Goal: Task Accomplishment & Management: Manage account settings

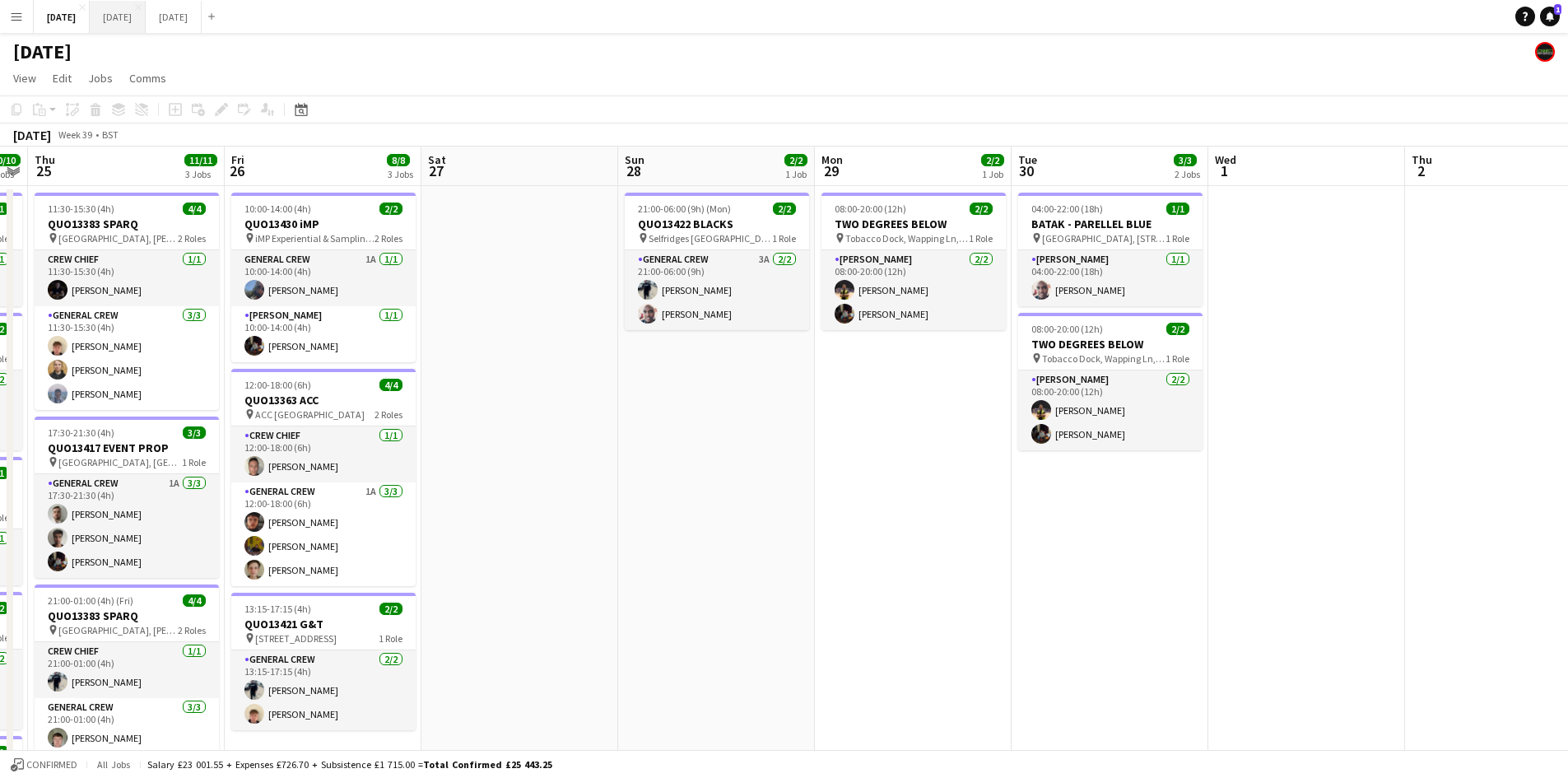
click at [146, 16] on button "[DATE] Close" at bounding box center [117, 16] width 56 height 32
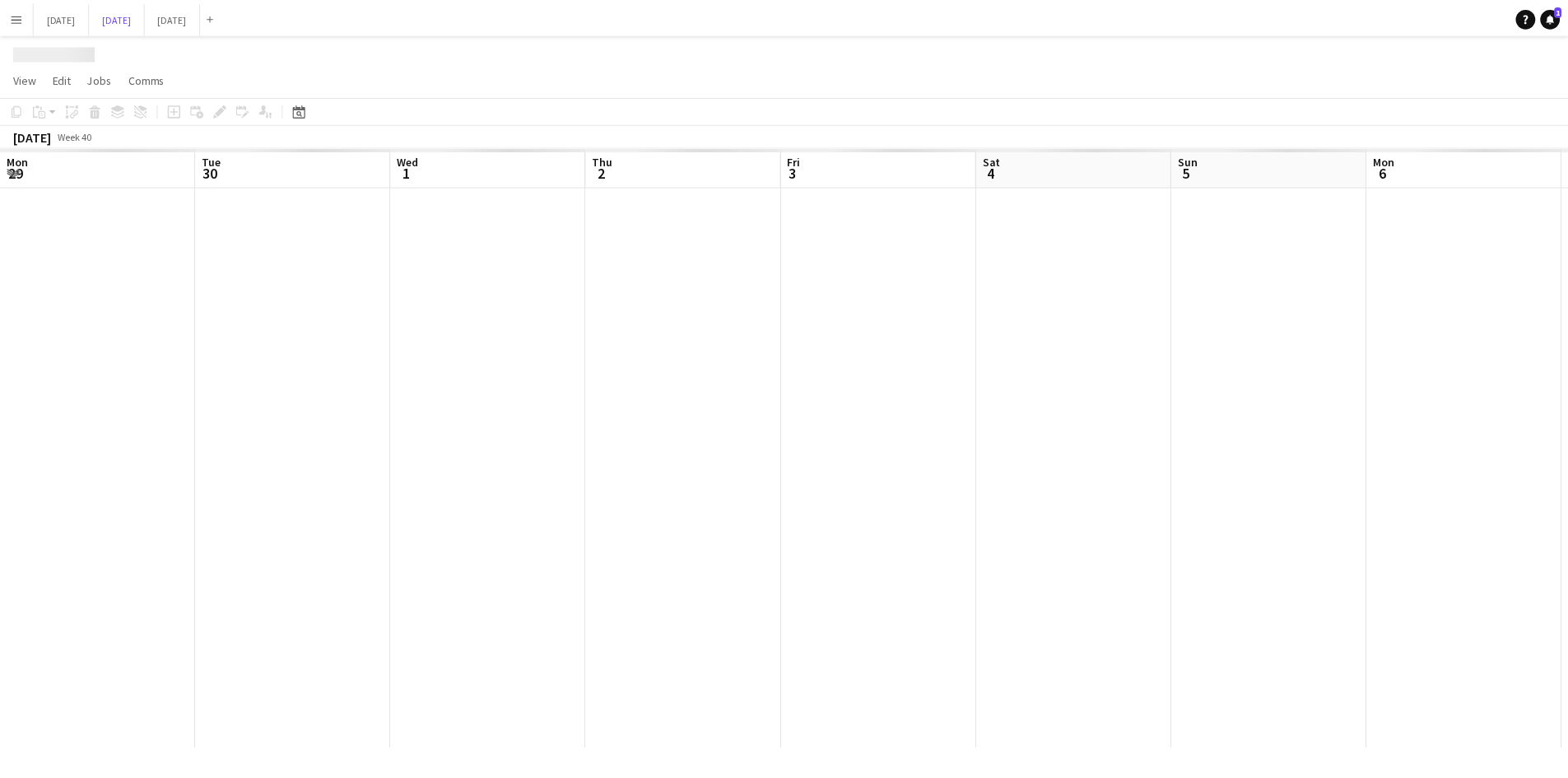
scroll to position [0, 539]
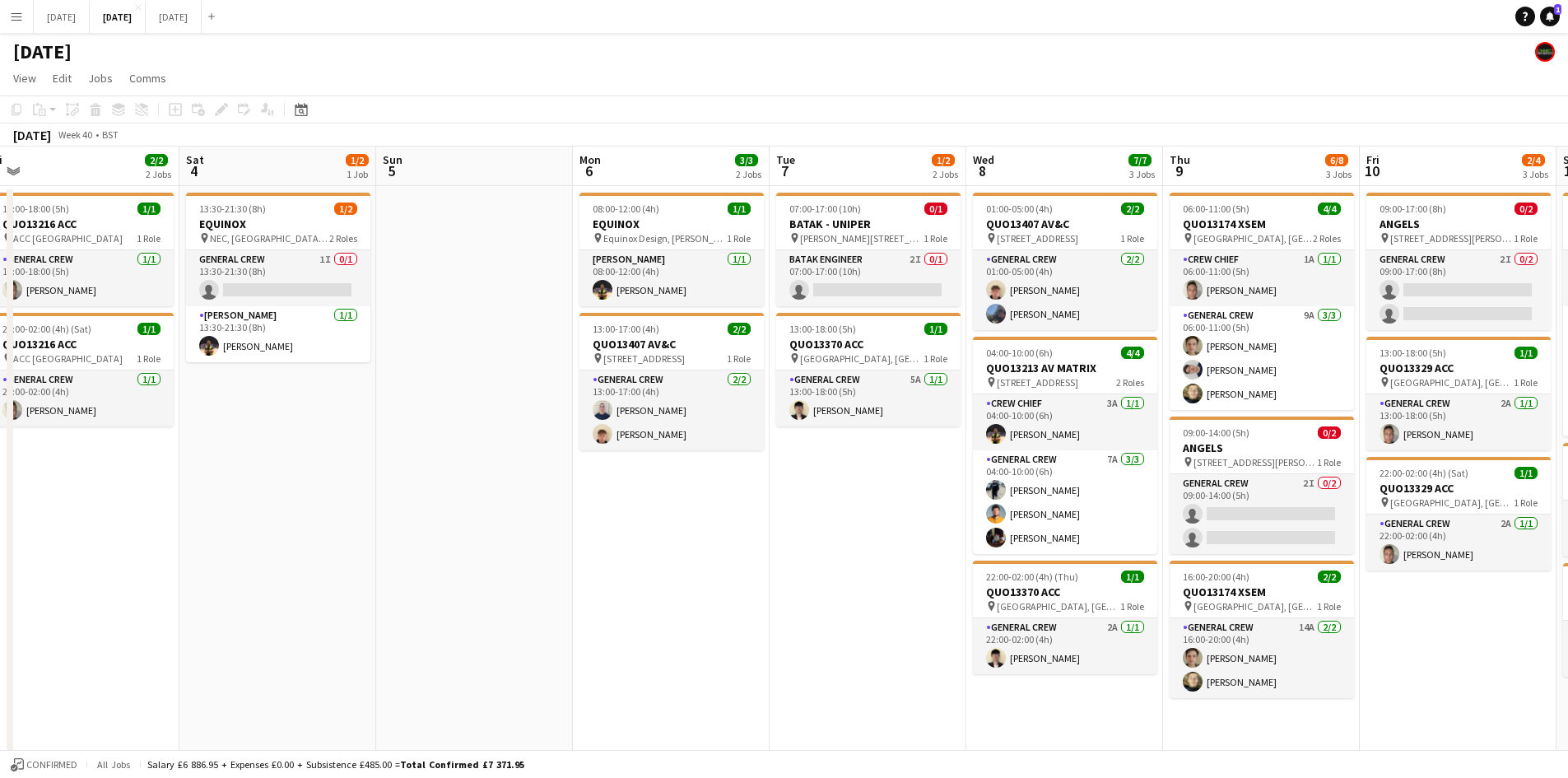
drag, startPoint x: 914, startPoint y: 506, endPoint x: 787, endPoint y: 483, distance: 129.1
click at [788, 483] on app-calendar-viewport "Tue 30 Wed 1 6/6 2 Jobs Thu 2 13/14 4 Jobs Fri 3 2/2 2 Jobs Sat 4 1/2 1 Job Sun…" at bounding box center [784, 582] width 1568 height 870
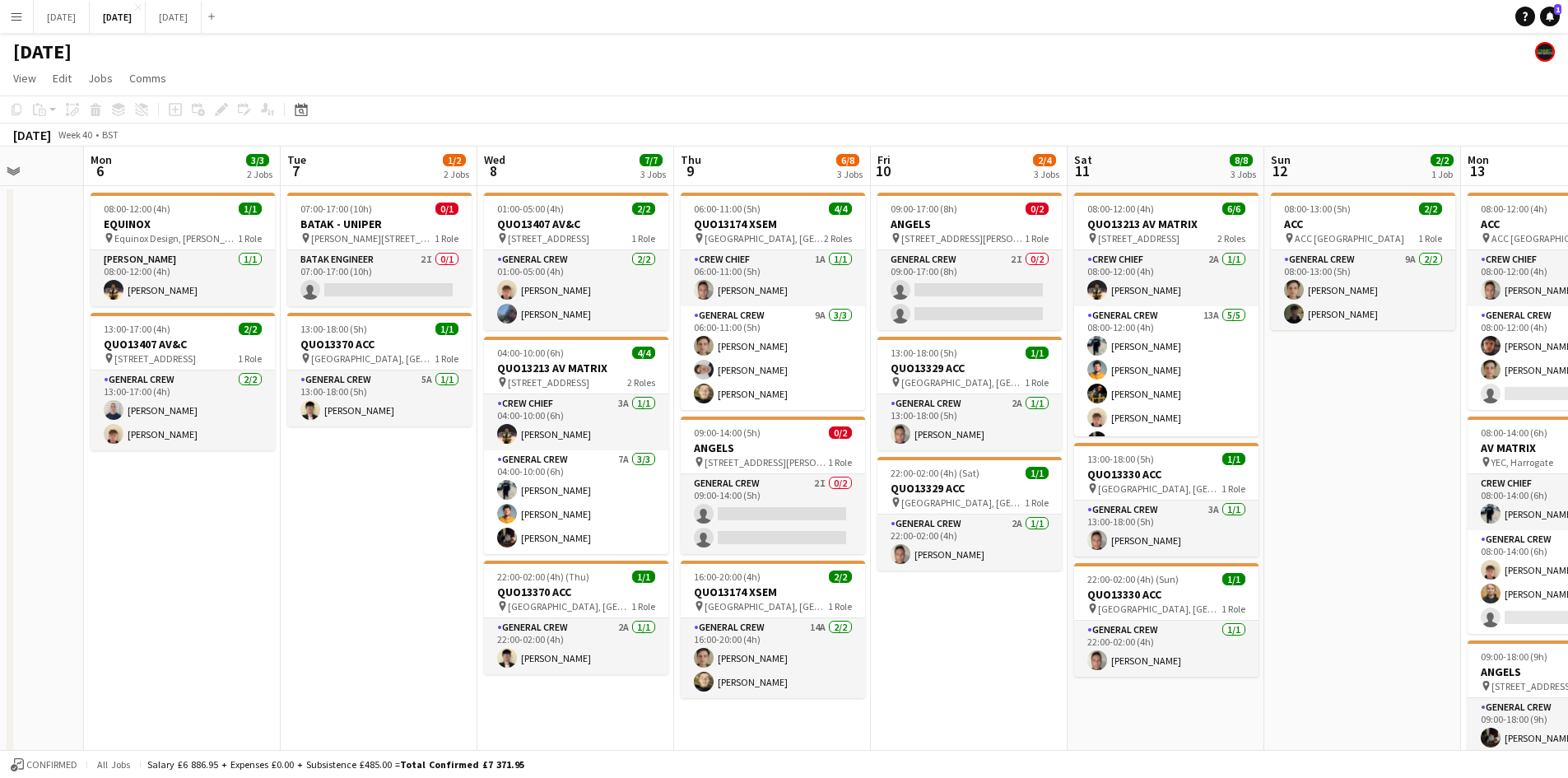
scroll to position [0, 548]
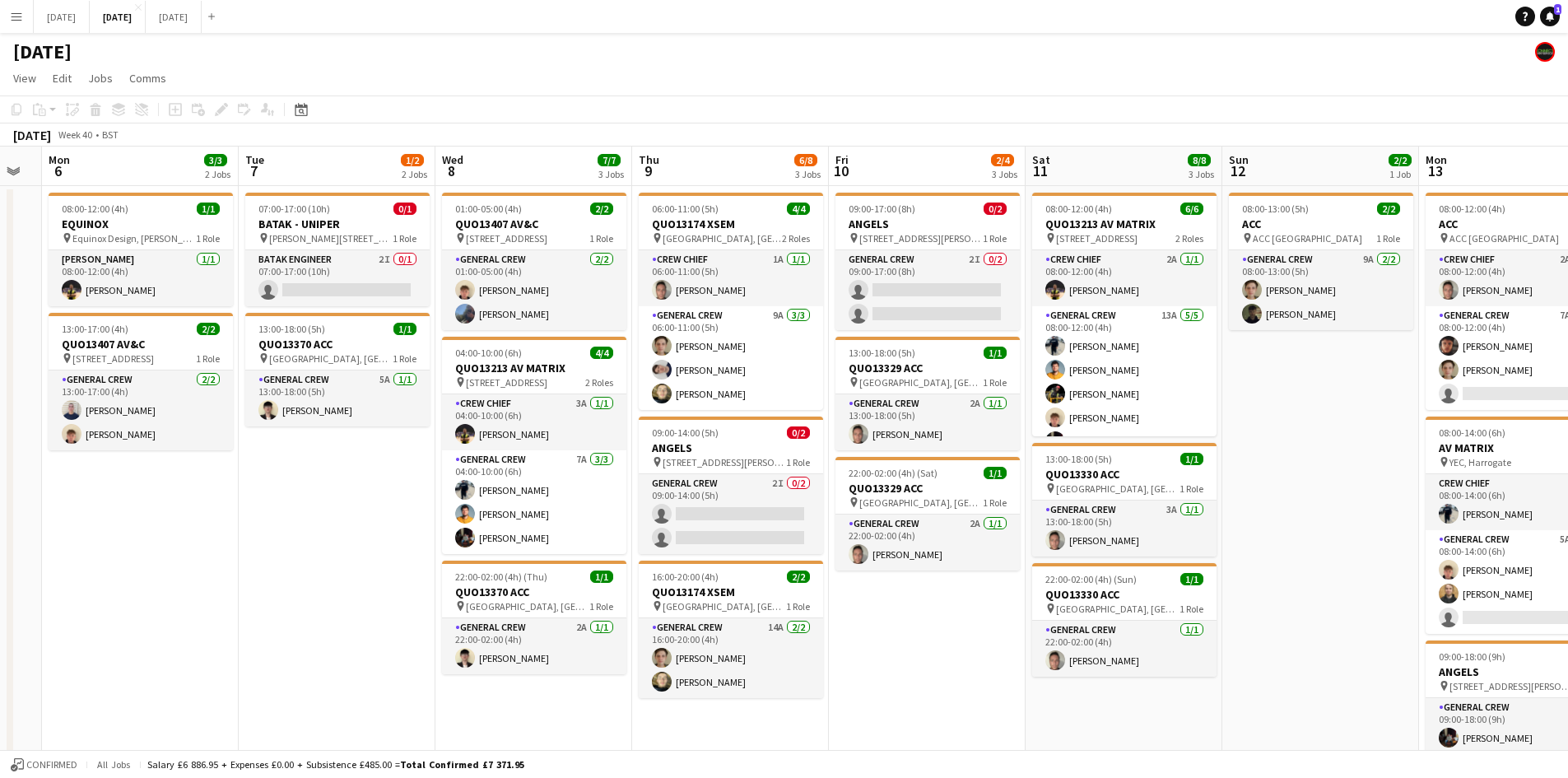
drag, startPoint x: 854, startPoint y: 499, endPoint x: 992, endPoint y: 355, distance: 199.4
click at [351, 411] on app-calendar-viewport "Fri 3 2/2 2 Jobs Sat 4 1/2 1 Job Sun 5 Mon 6 3/3 2 Jobs Tue 7 1/2 2 Jobs Wed 8 …" at bounding box center [784, 582] width 1568 height 870
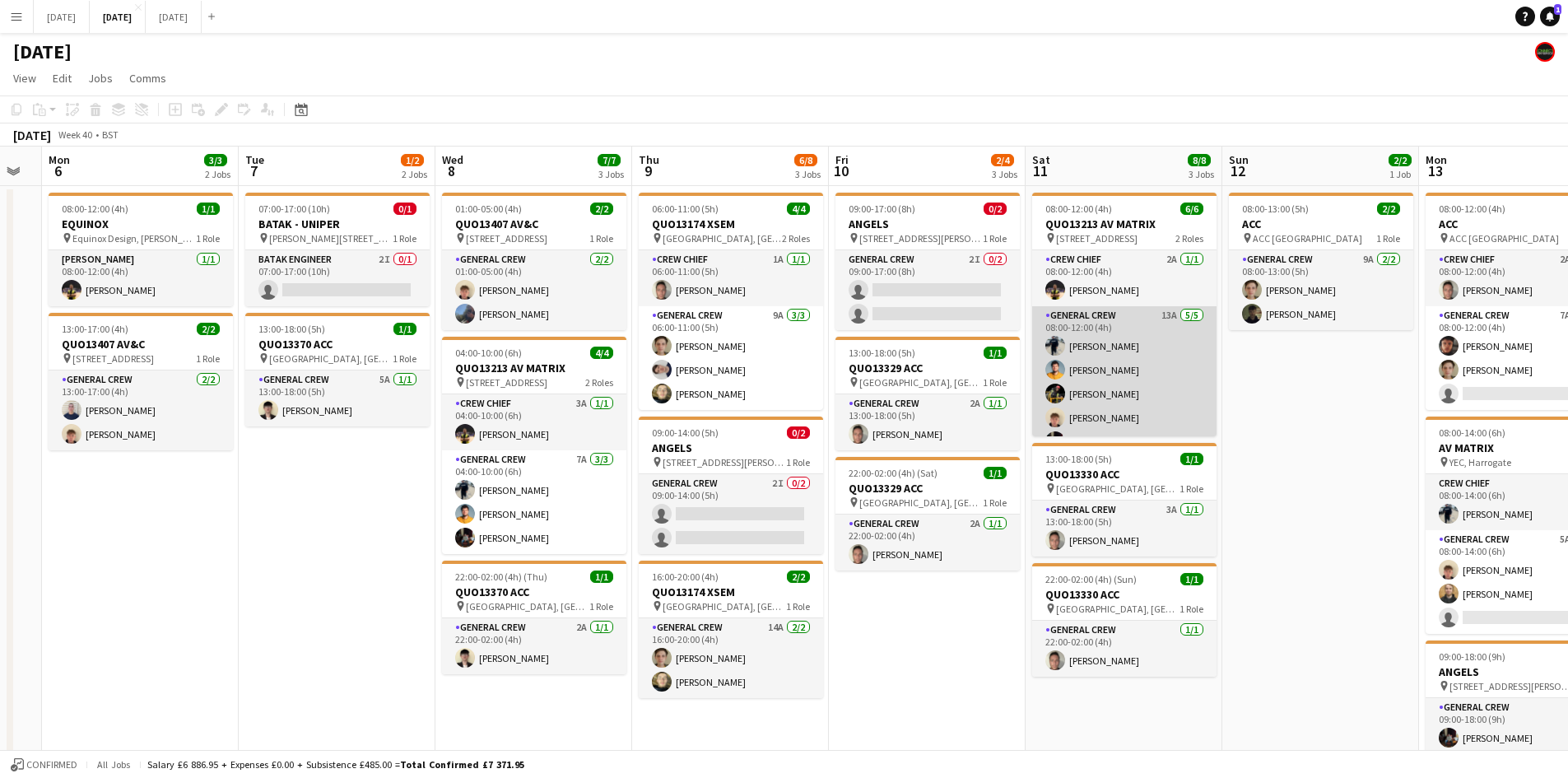
scroll to position [22, 0]
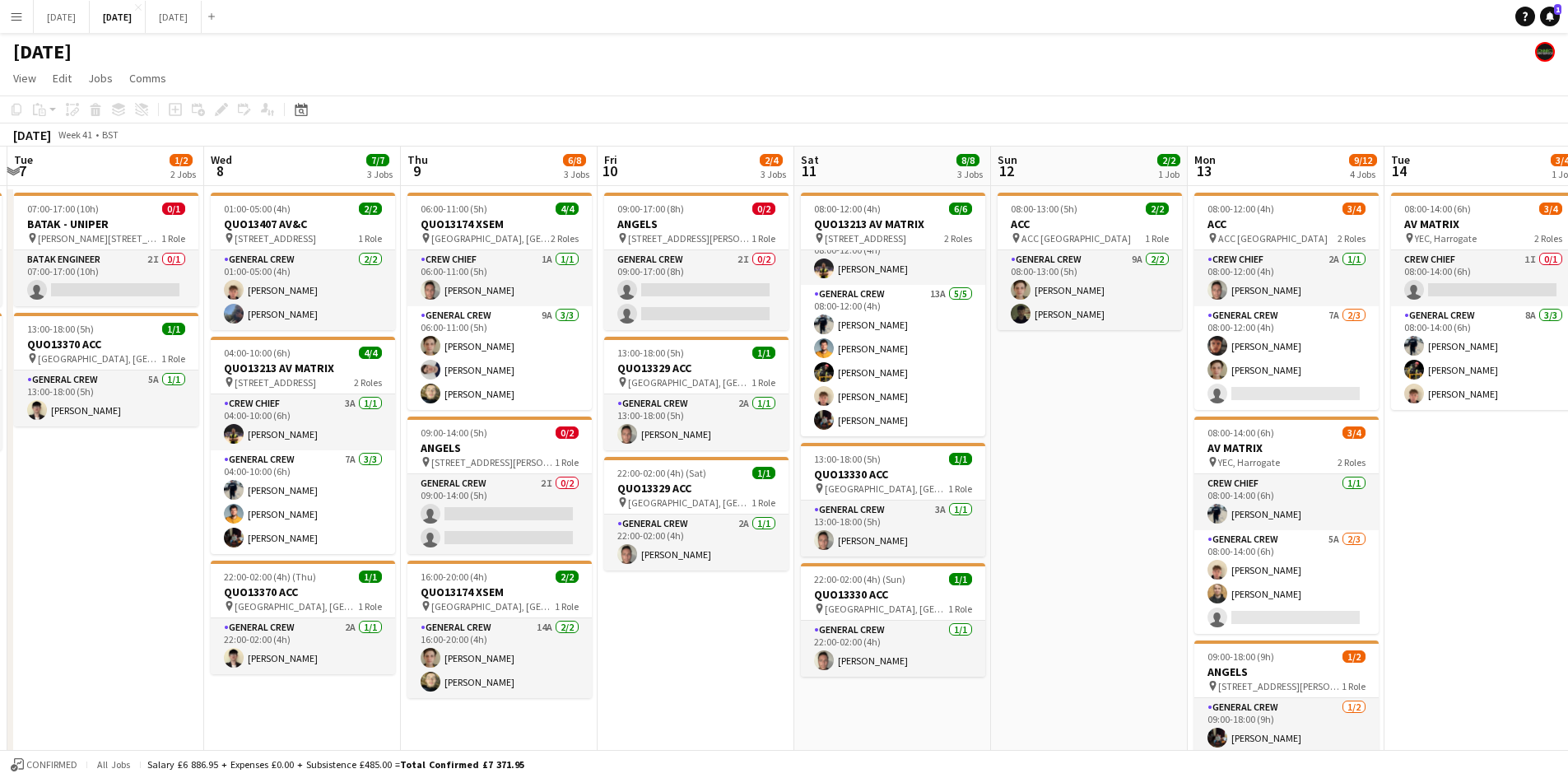
drag, startPoint x: 1356, startPoint y: 445, endPoint x: 1114, endPoint y: 406, distance: 245.1
click at [1098, 394] on app-calendar-viewport "Sat 4 1/2 1 Job Sun 5 Mon 6 3/3 2 Jobs Tue 7 1/2 2 Jobs Wed 8 7/7 3 Jobs Thu 9 …" at bounding box center [784, 582] width 1568 height 870
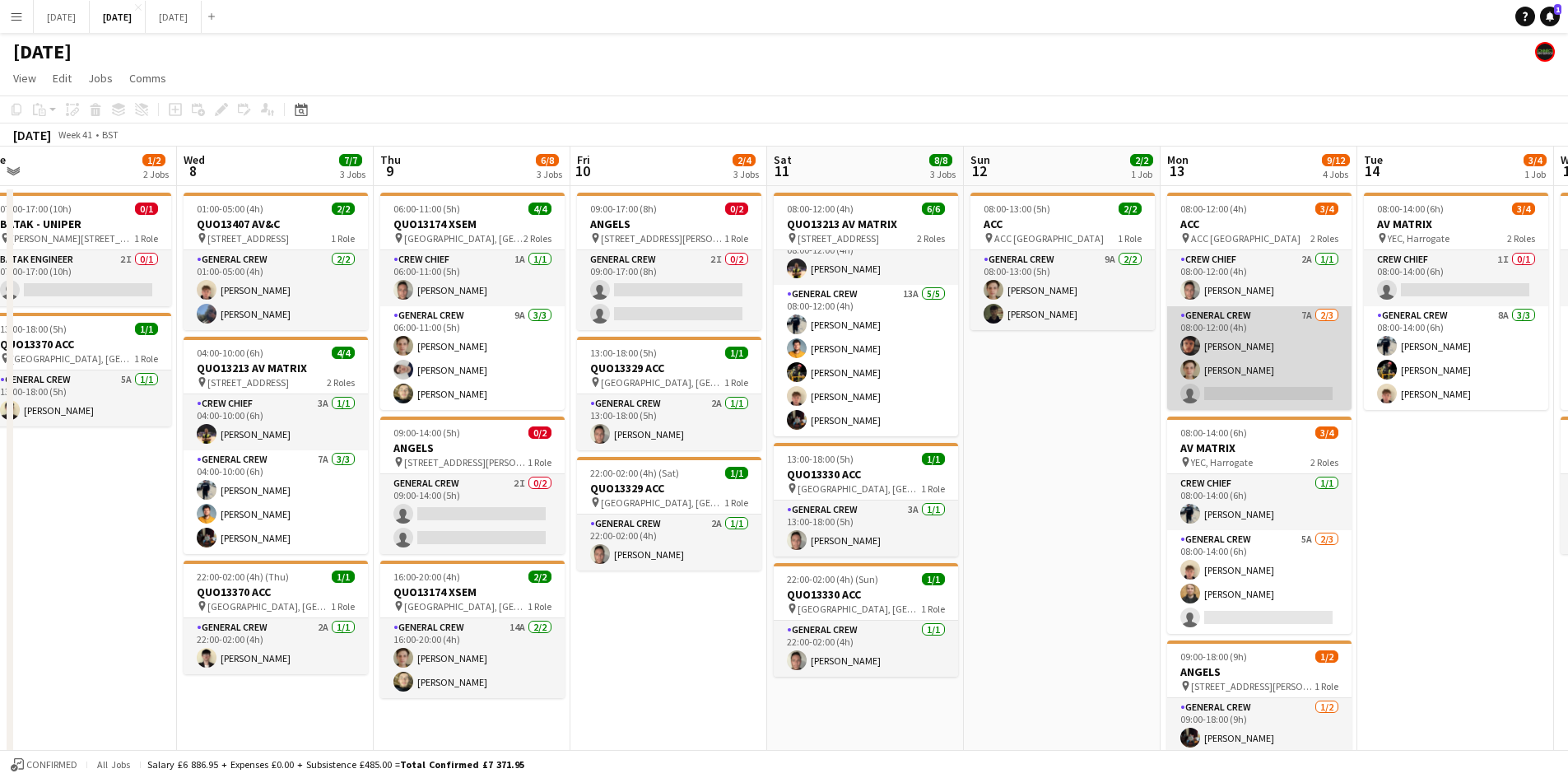
click at [1274, 376] on app-card-role "General Crew 7A [DATE] 08:00-12:00 (4h) [PERSON_NAME] [PERSON_NAME] single-neut…" at bounding box center [1260, 358] width 185 height 104
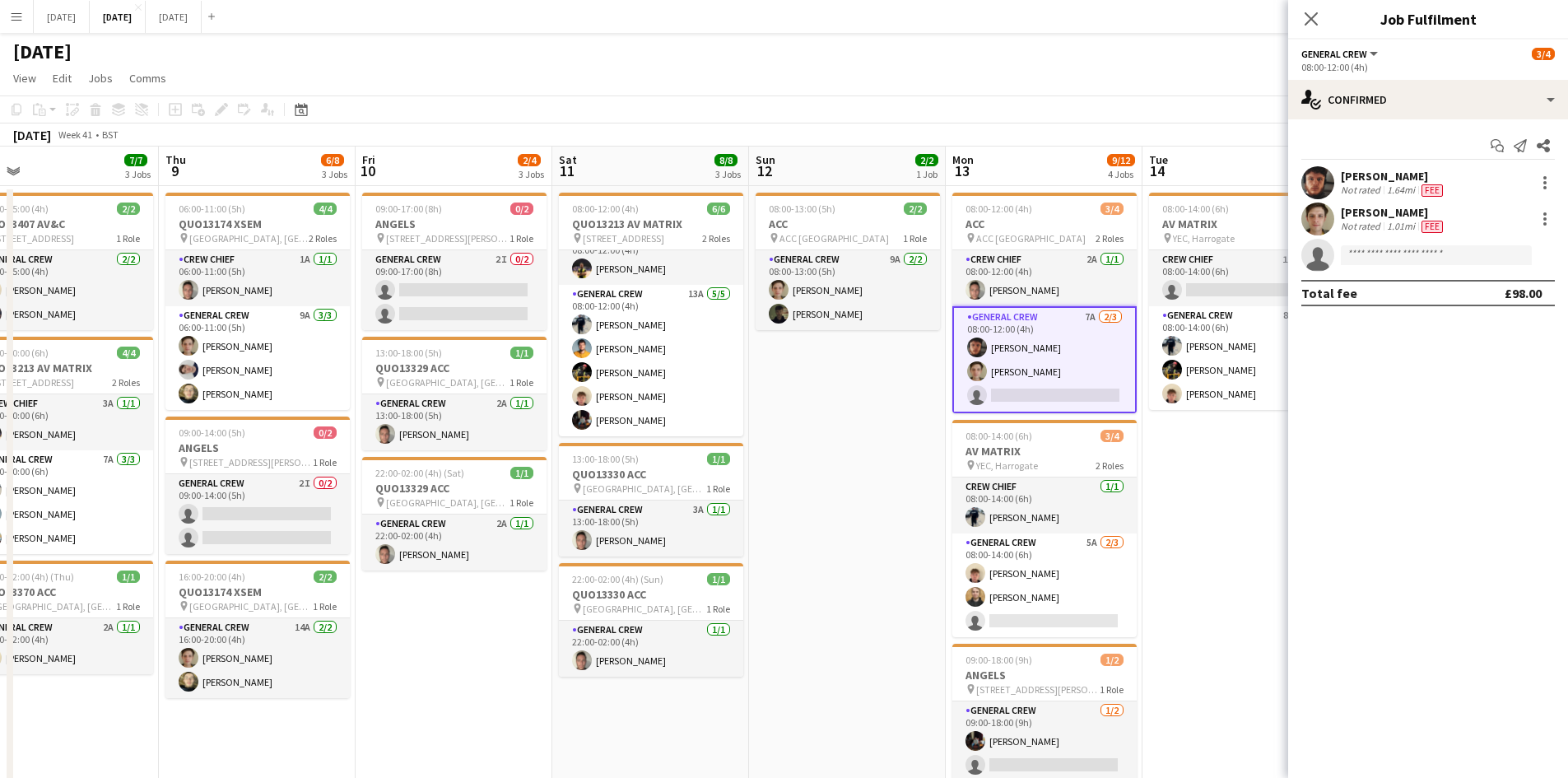
drag, startPoint x: 934, startPoint y: 410, endPoint x: 743, endPoint y: 345, distance: 201.8
click at [744, 345] on app-calendar-viewport "Sun 5 Mon 6 3/3 2 Jobs Tue 7 1/2 2 Jobs Wed 8 7/7 3 Jobs Thu 9 6/8 3 Jobs Fri 1…" at bounding box center [784, 751] width 1568 height 1209
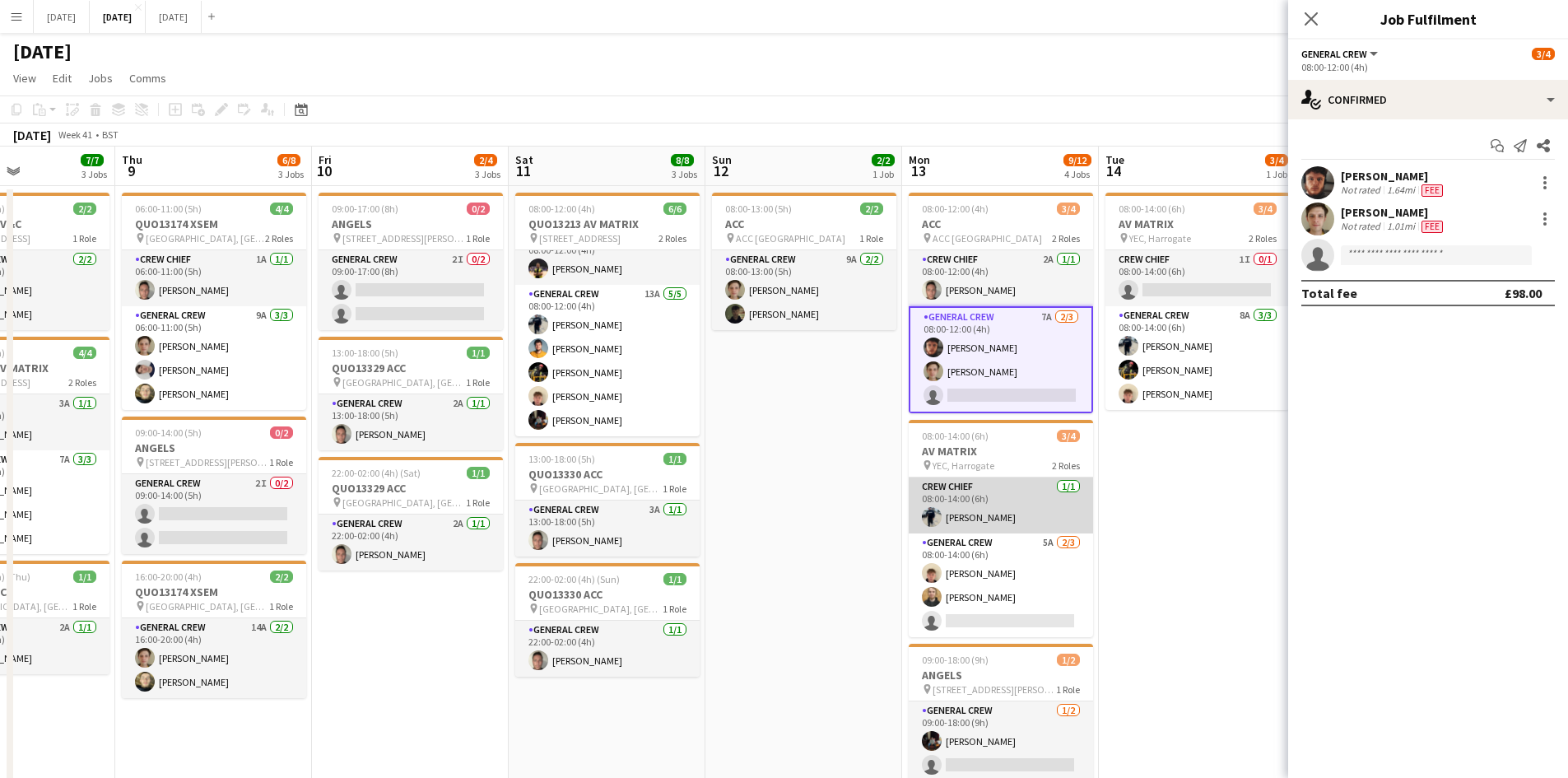
drag, startPoint x: 998, startPoint y: 583, endPoint x: 1046, endPoint y: 529, distance: 72.2
click at [998, 582] on app-card-role "General Crew 5A [DATE] 08:00-14:00 (6h) [PERSON_NAME] [PERSON_NAME] single-neut…" at bounding box center [1001, 585] width 185 height 104
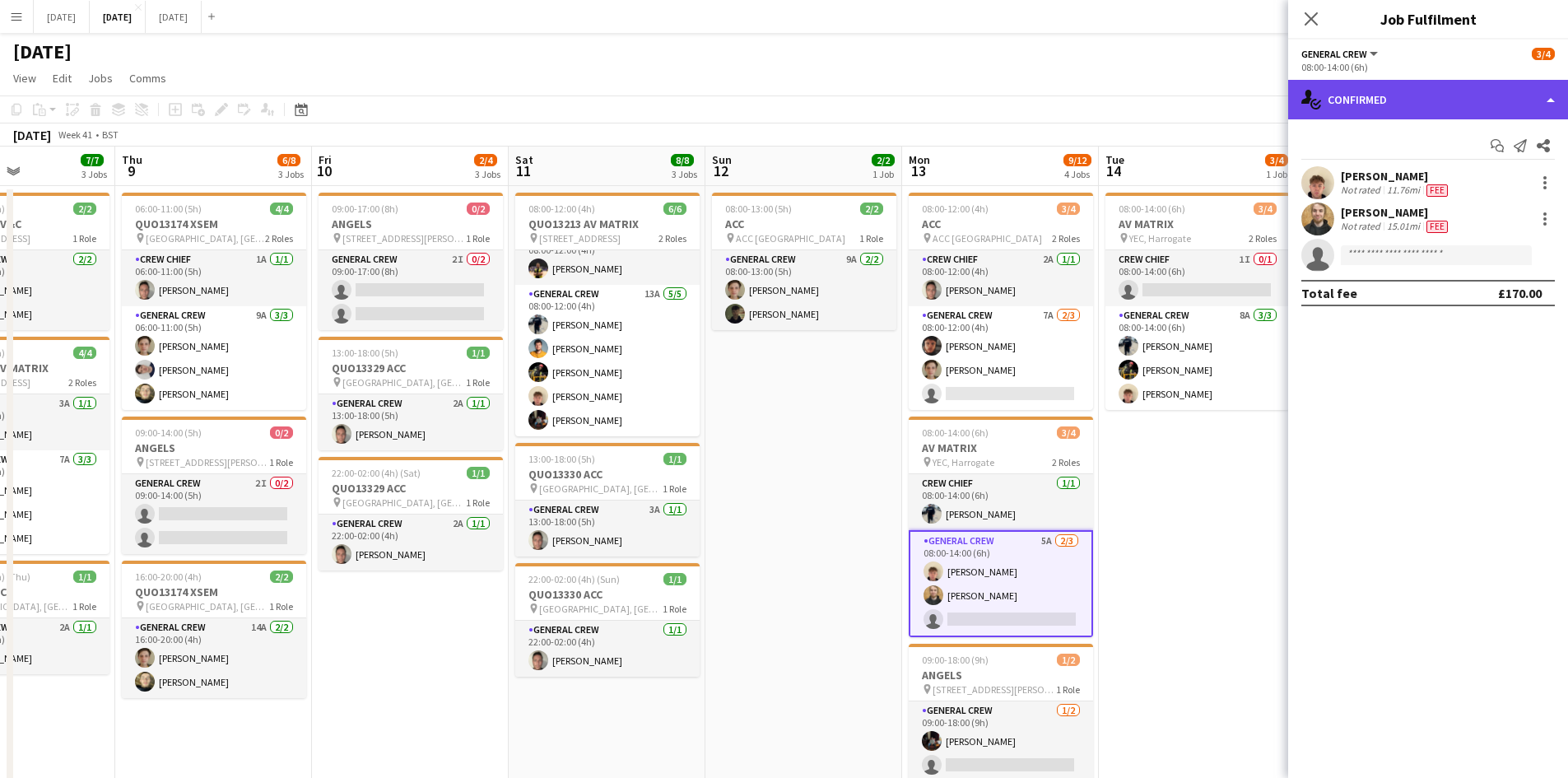
click at [1438, 98] on div "single-neutral-actions-check-2 Confirmed" at bounding box center [1428, 99] width 280 height 40
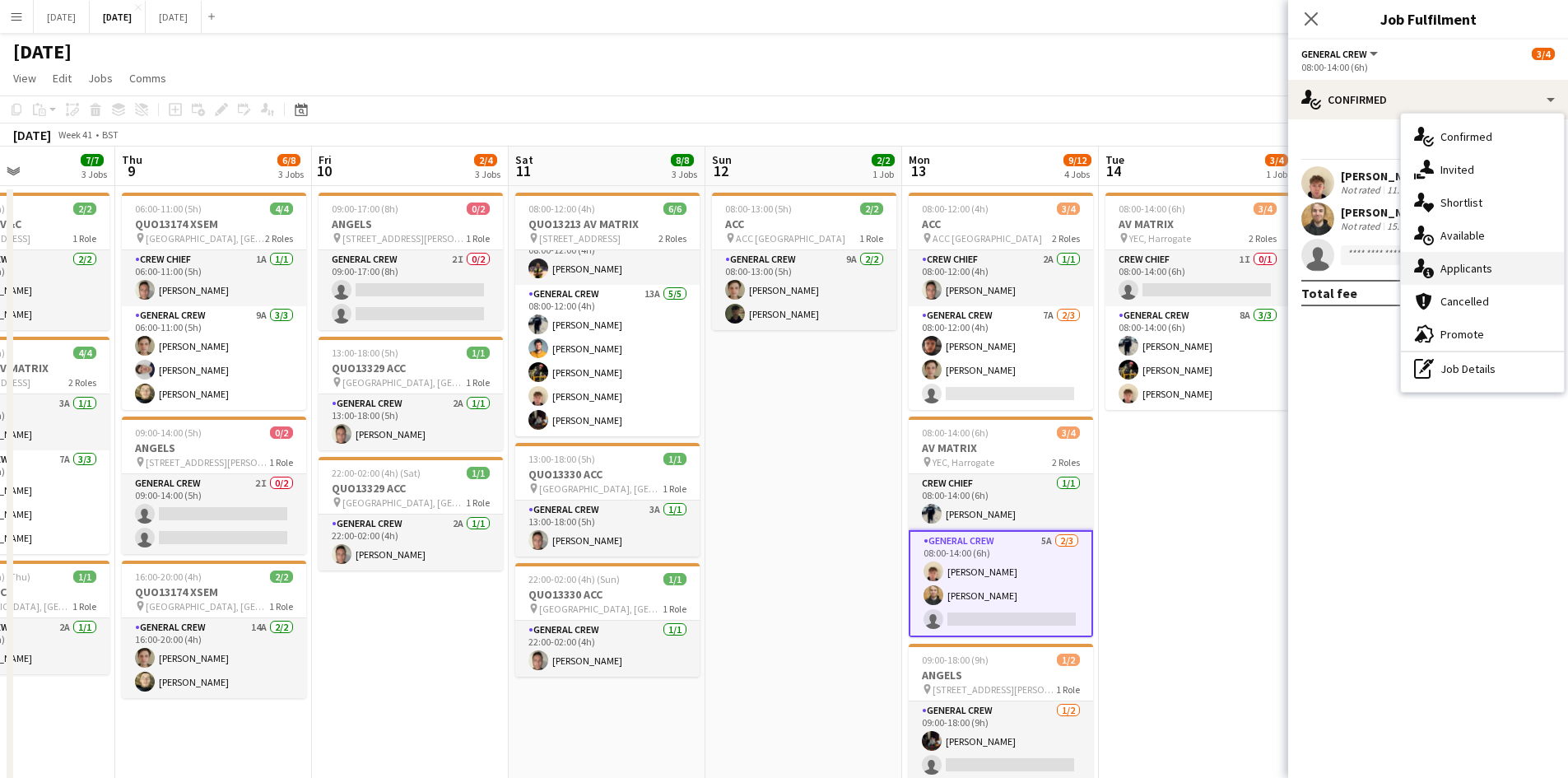
click at [1476, 277] on div "single-neutral-actions-information Applicants" at bounding box center [1482, 269] width 163 height 33
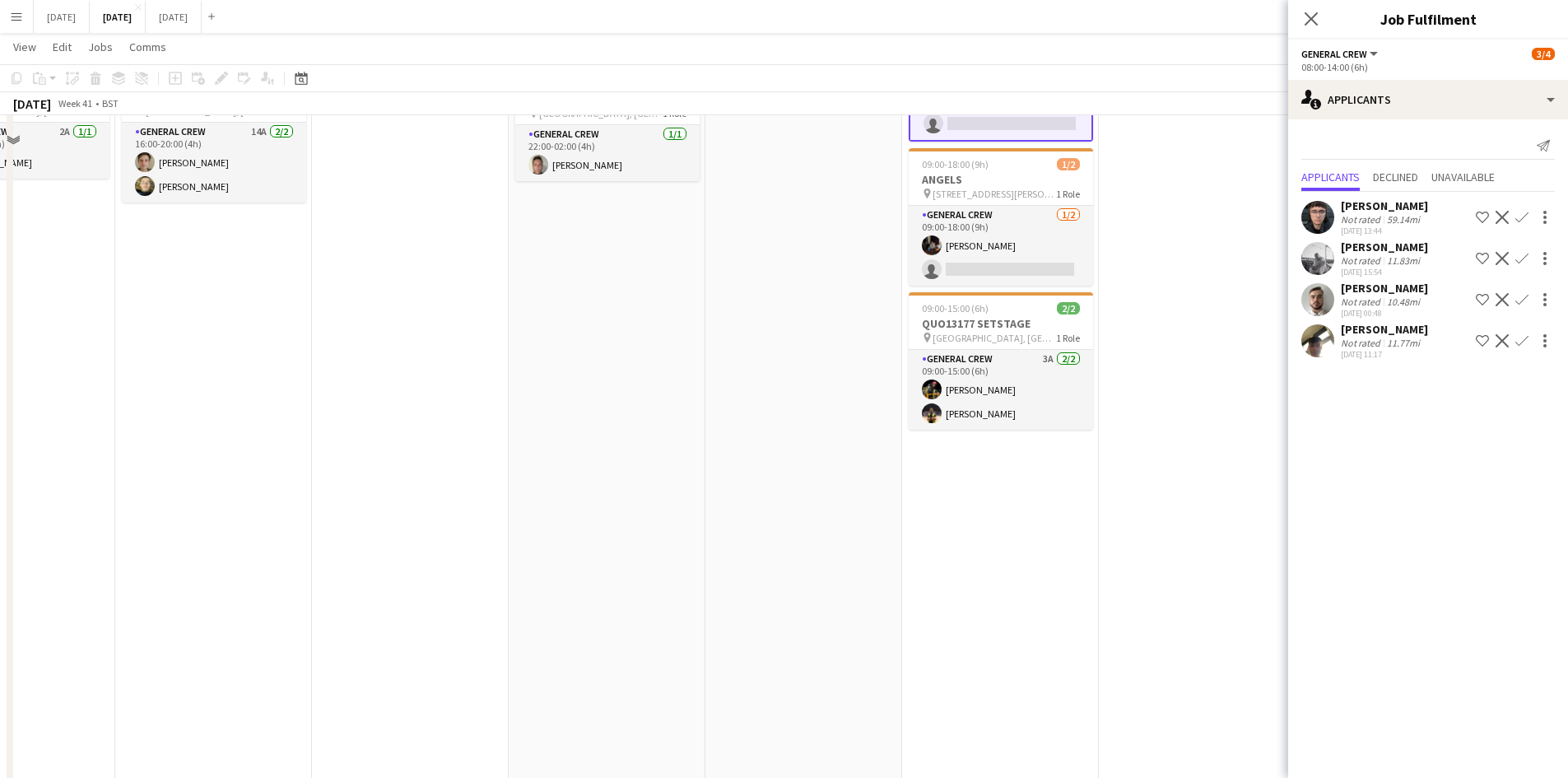
scroll to position [0, 0]
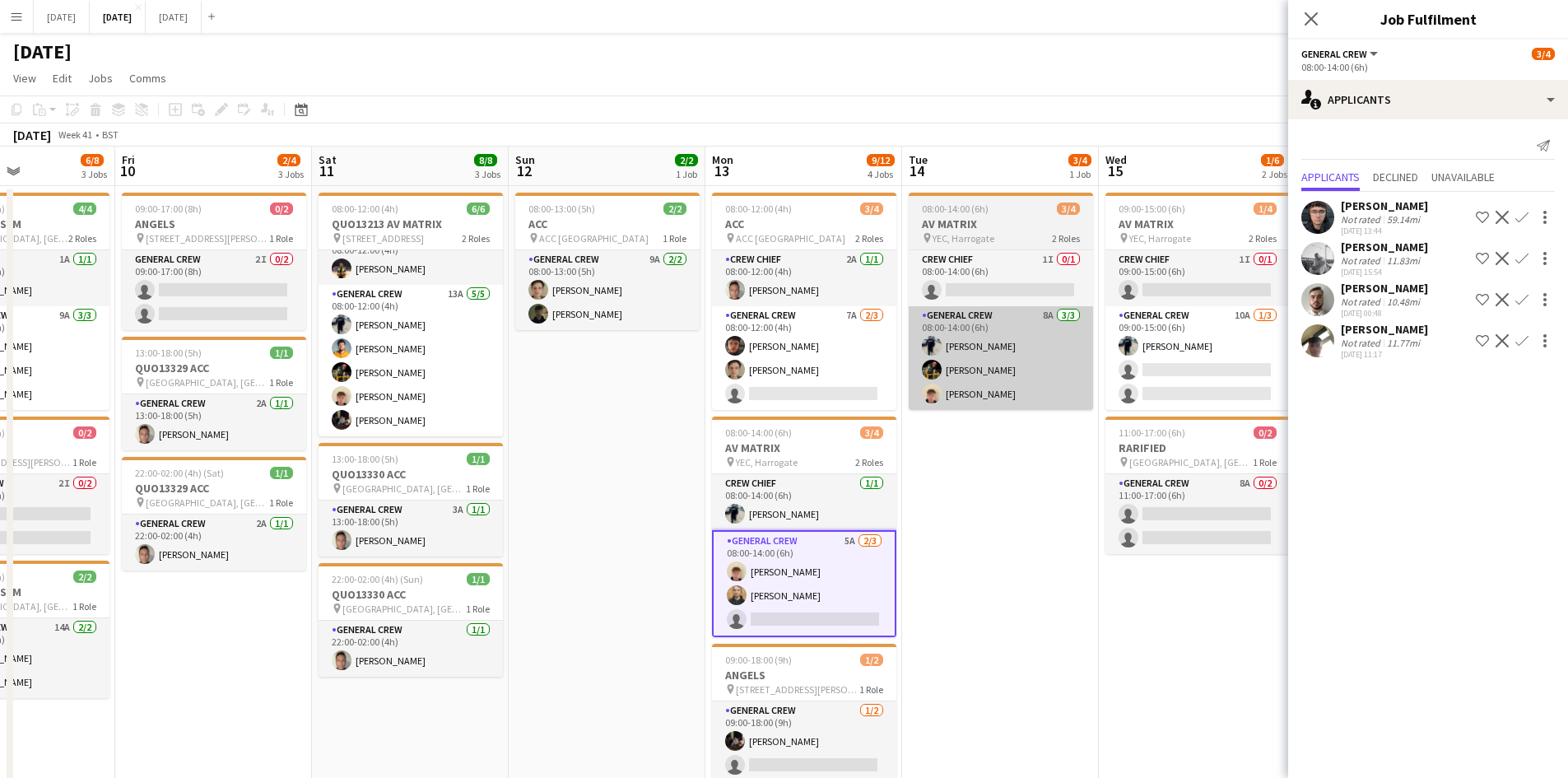
drag, startPoint x: 1185, startPoint y: 497, endPoint x: 918, endPoint y: 395, distance: 285.8
click at [939, 400] on app-calendar-viewport "Tue 7 1/2 2 Jobs Wed 8 7/7 3 Jobs Thu 9 6/8 3 Jobs Fri 10 2/4 3 Jobs Sat 11 8/8…" at bounding box center [784, 751] width 1568 height 1209
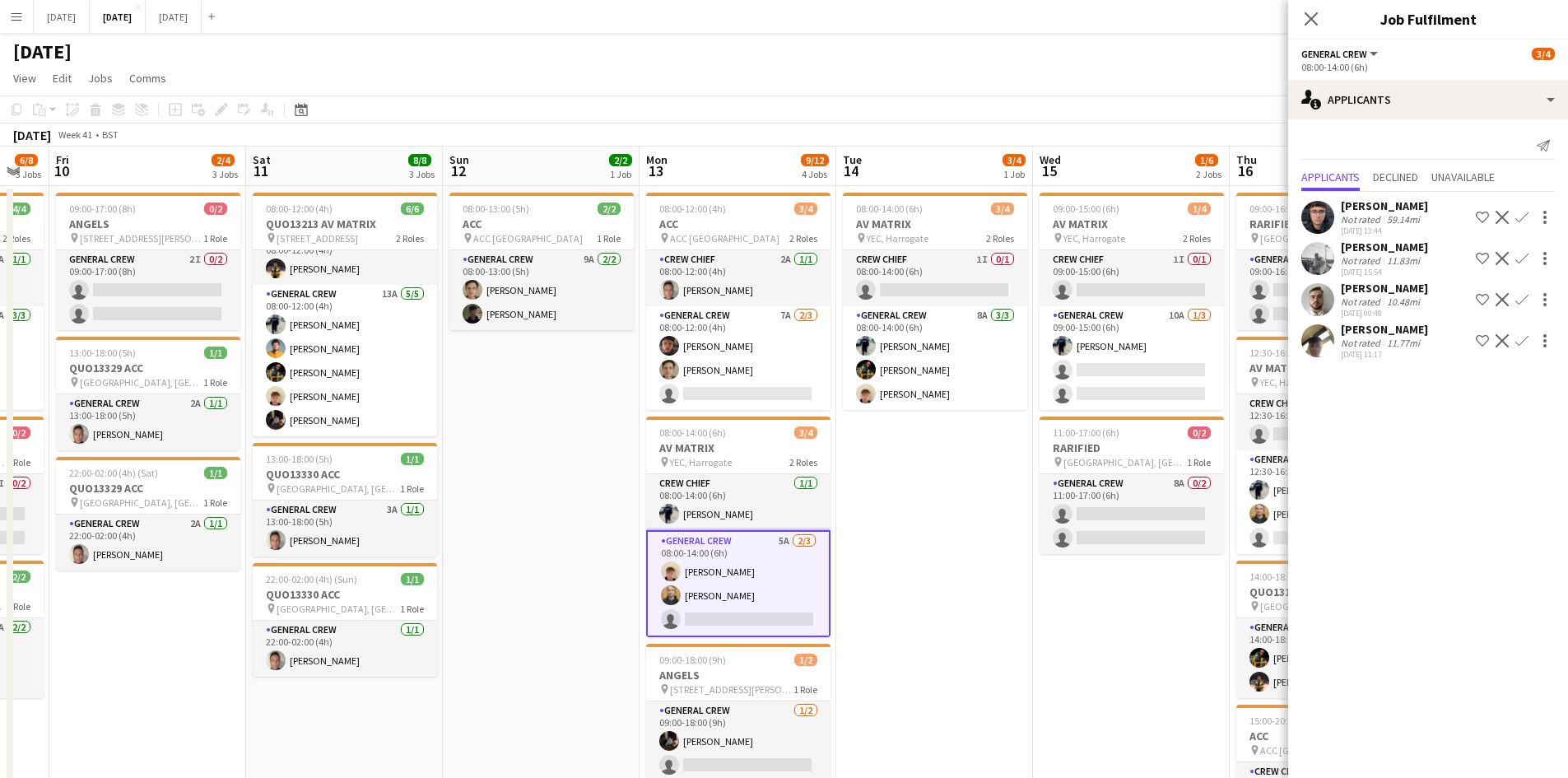
drag, startPoint x: 1015, startPoint y: 461, endPoint x: 801, endPoint y: 394, distance: 224.2
click at [801, 394] on app-calendar-viewport "Tue 7 1/2 2 Jobs Wed 8 7/7 3 Jobs Thu 9 6/8 3 Jobs Fri 10 2/4 3 Jobs Sat 11 8/8…" at bounding box center [784, 751] width 1568 height 1209
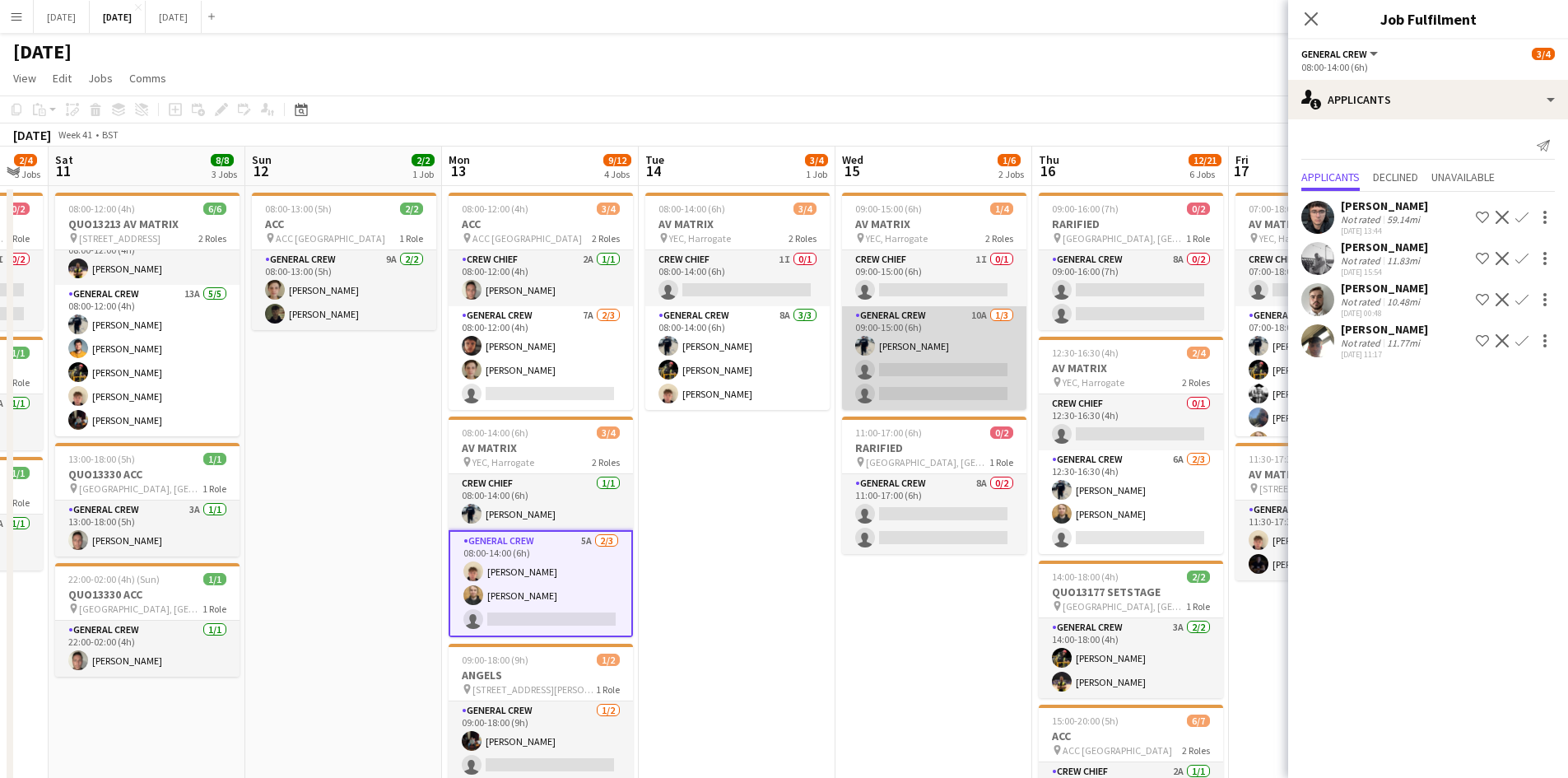
click at [958, 345] on app-card-role "General Crew 10A [DATE] 09:00-15:00 (6h) [PERSON_NAME] single-neutral-actions s…" at bounding box center [934, 358] width 185 height 104
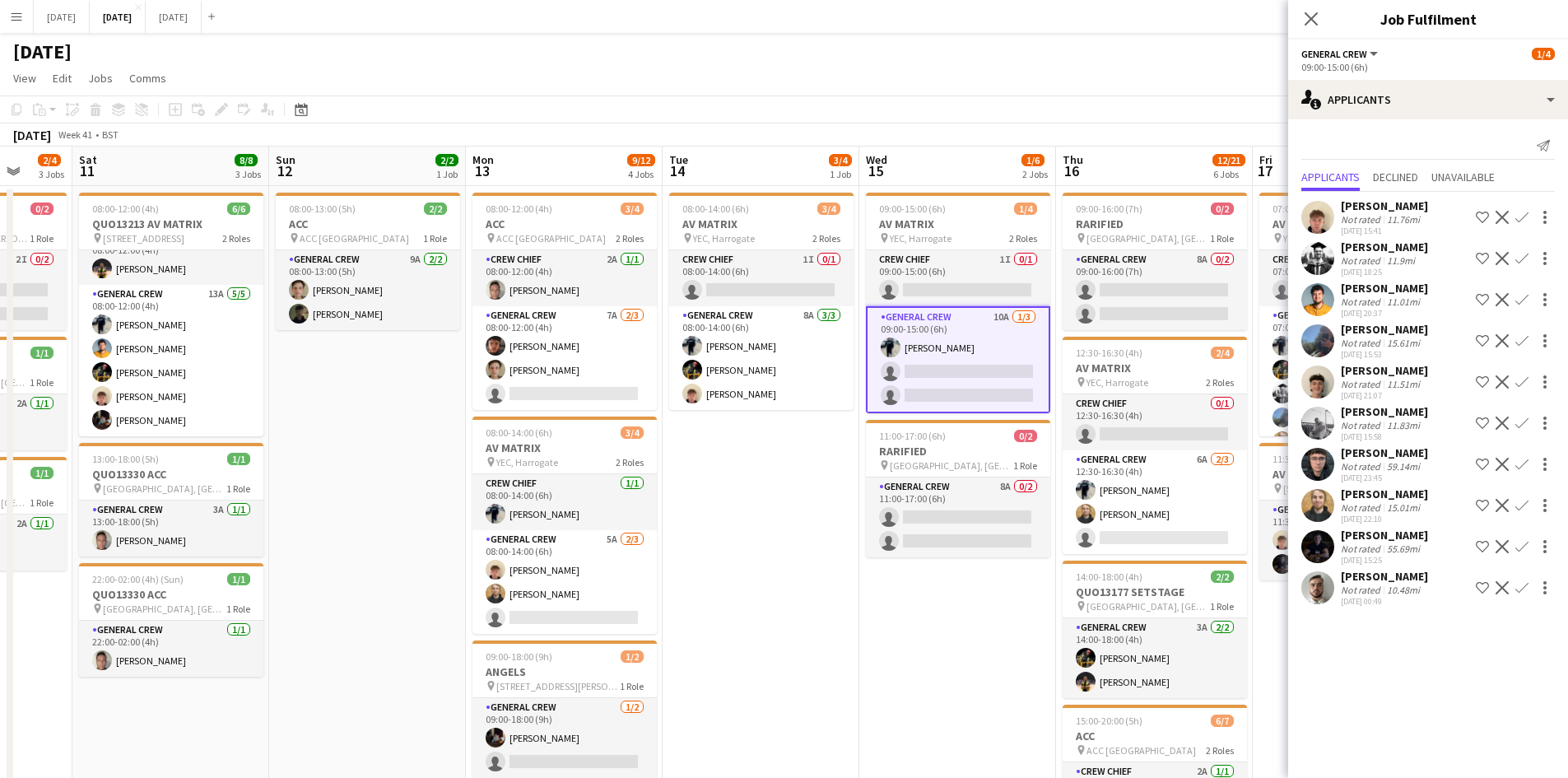
drag, startPoint x: 952, startPoint y: 581, endPoint x: 784, endPoint y: 537, distance: 173.7
click at [784, 537] on app-calendar-viewport "Wed 8 7/7 3 Jobs Thu 9 6/8 3 Jobs Fri 10 2/4 3 Jobs Sat 11 8/8 3 Jobs Sun 12 2/…" at bounding box center [784, 751] width 1568 height 1209
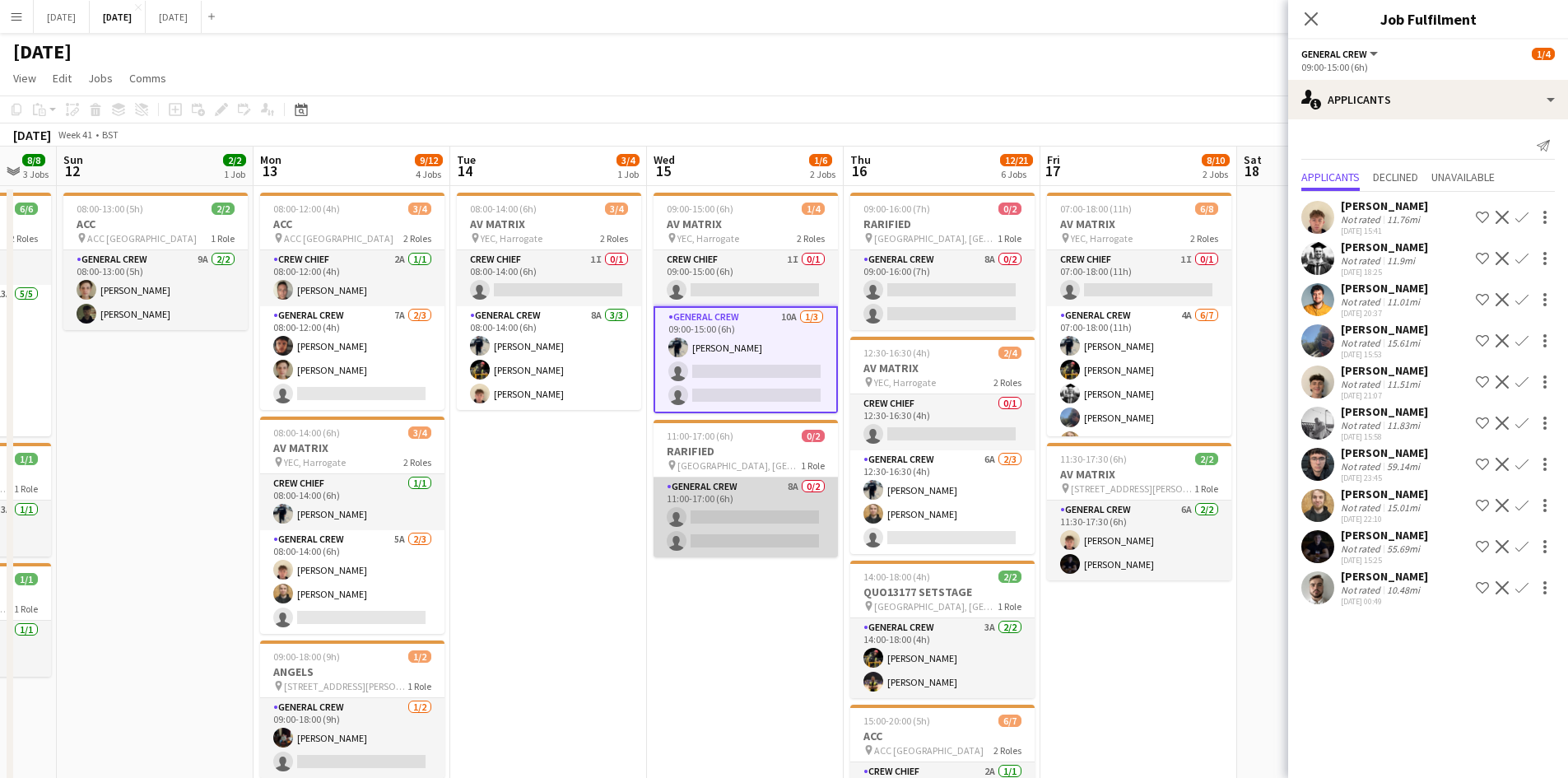
click at [788, 496] on app-card-role "General Crew 8A 0/2 11:00-17:00 (6h) single-neutral-actions single-neutral-acti…" at bounding box center [746, 517] width 185 height 79
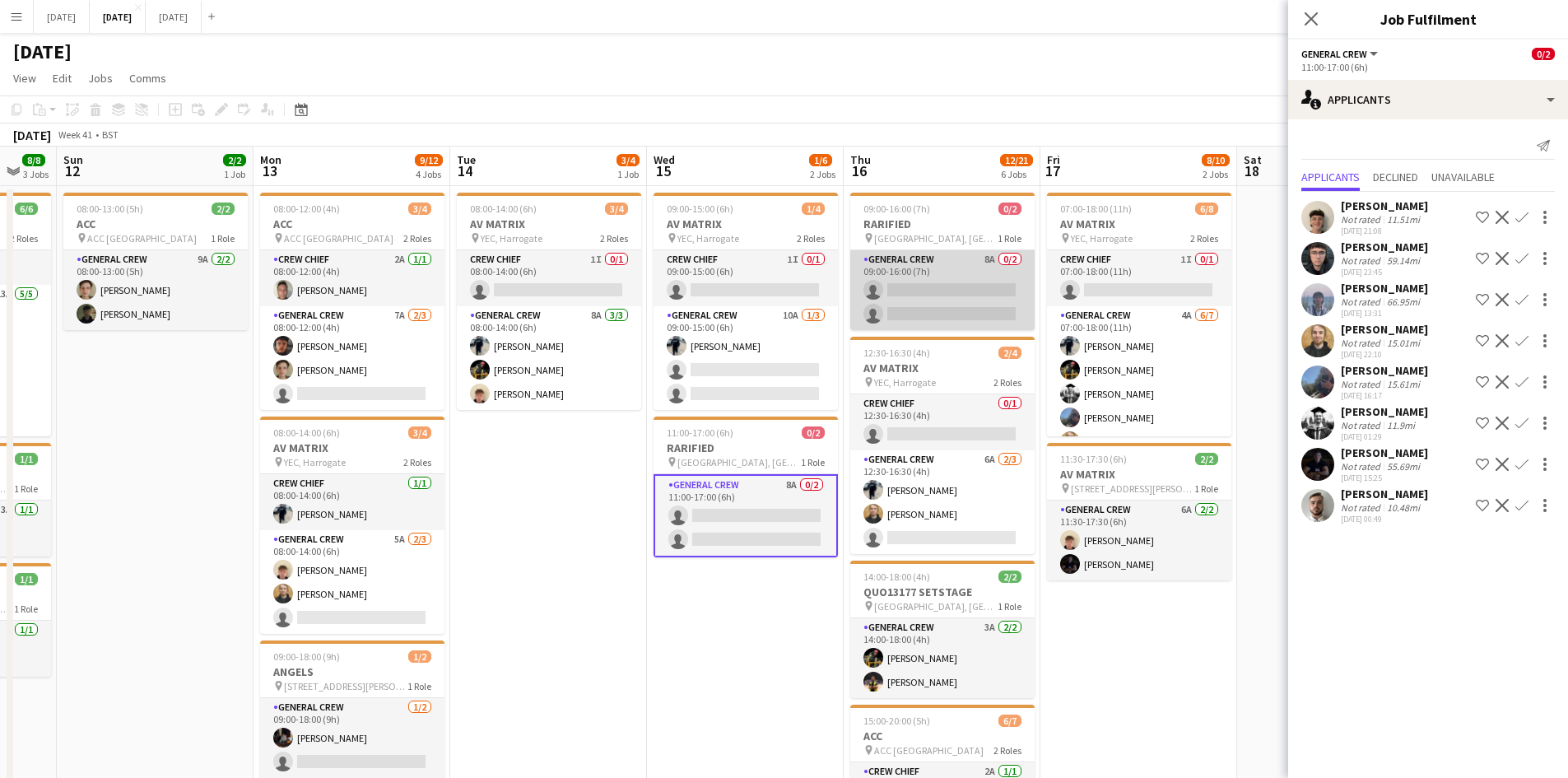
click at [940, 275] on app-card-role "General Crew 8A 0/2 09:00-16:00 (7h) single-neutral-actions single-neutral-acti…" at bounding box center [943, 290] width 185 height 79
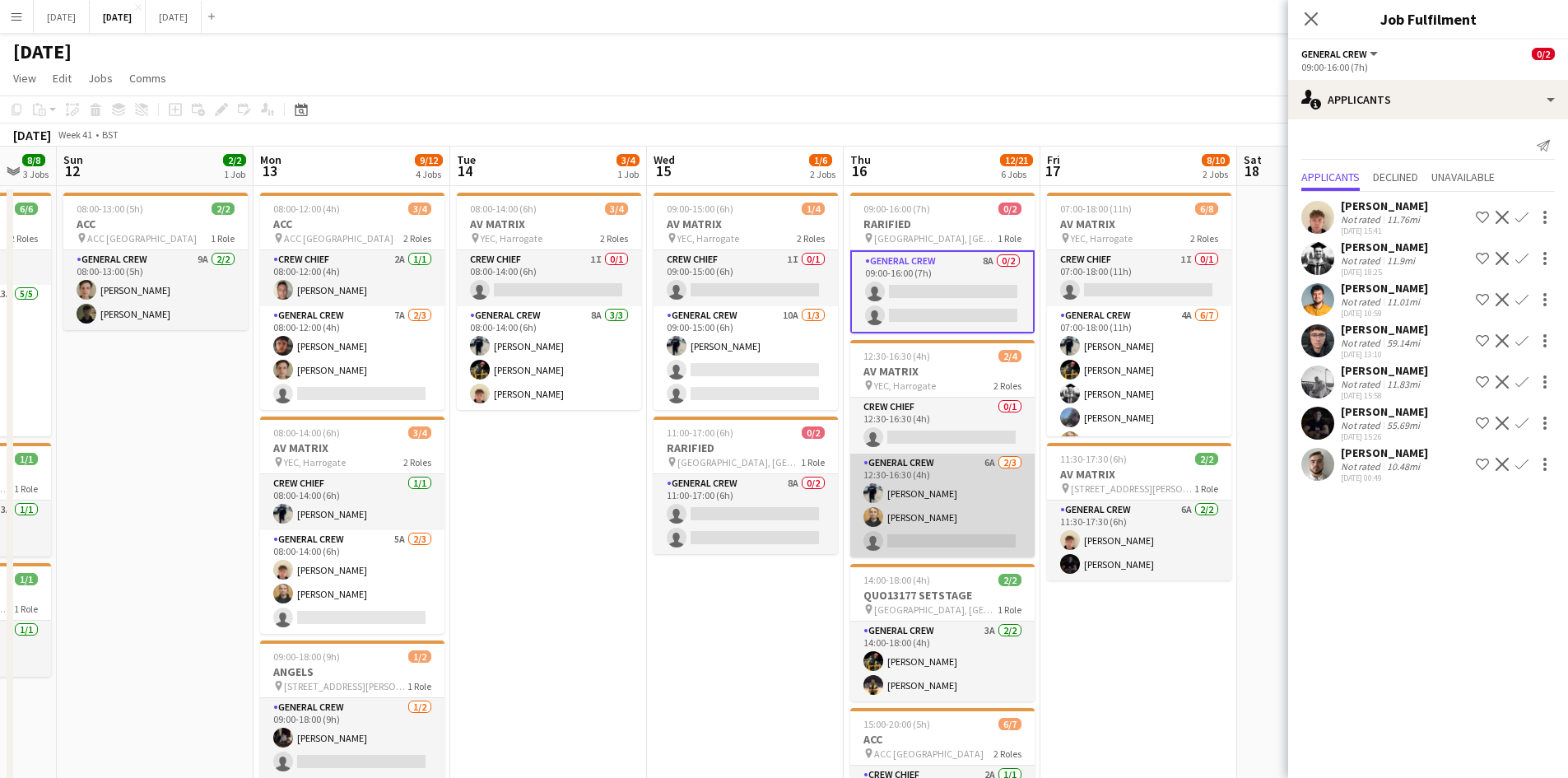
click at [930, 512] on app-card-role "General Crew 6A [DATE] 12:30-16:30 (4h) [PERSON_NAME] [PERSON_NAME] single-neut…" at bounding box center [943, 505] width 185 height 104
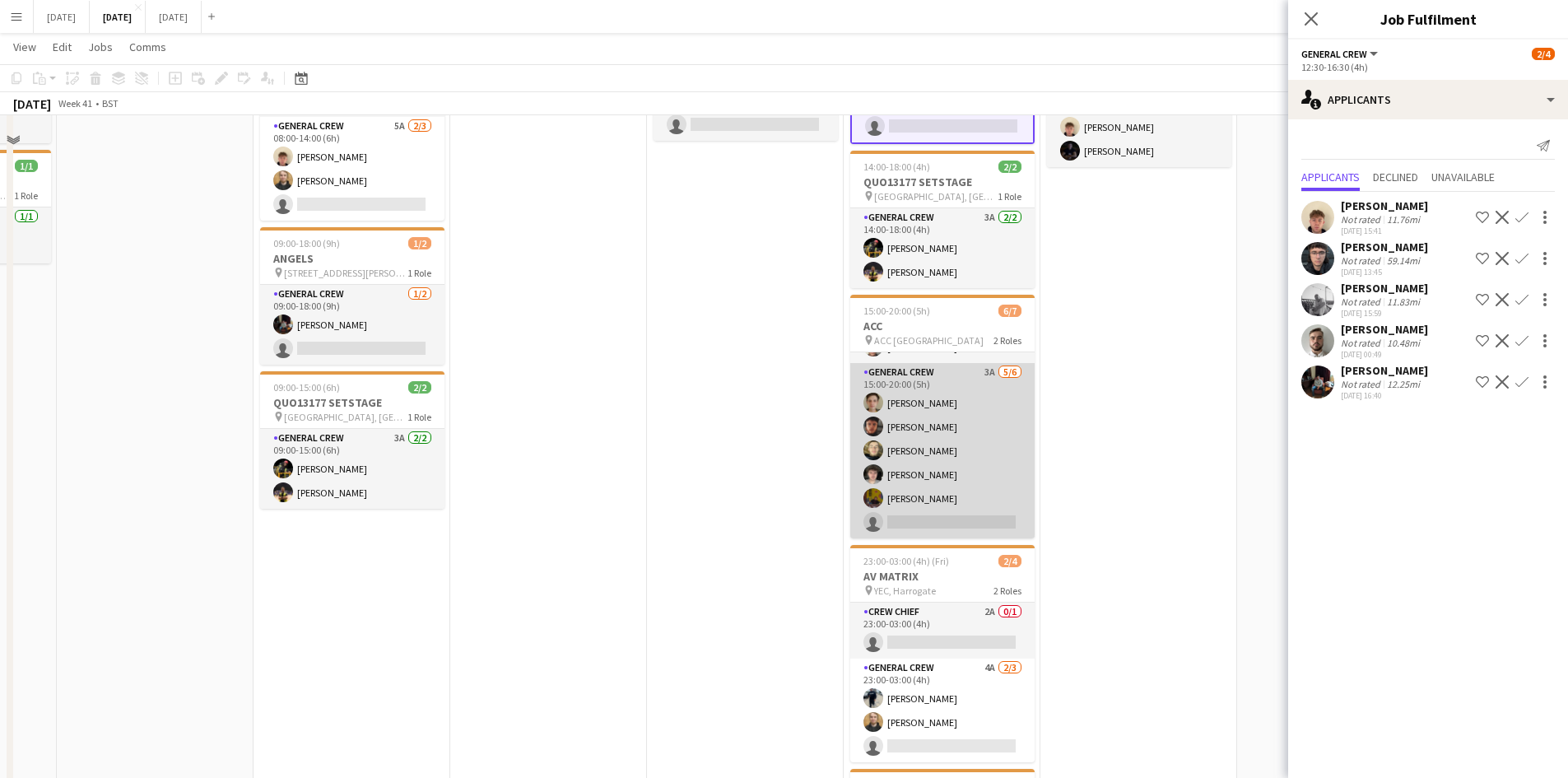
scroll to position [494, 0]
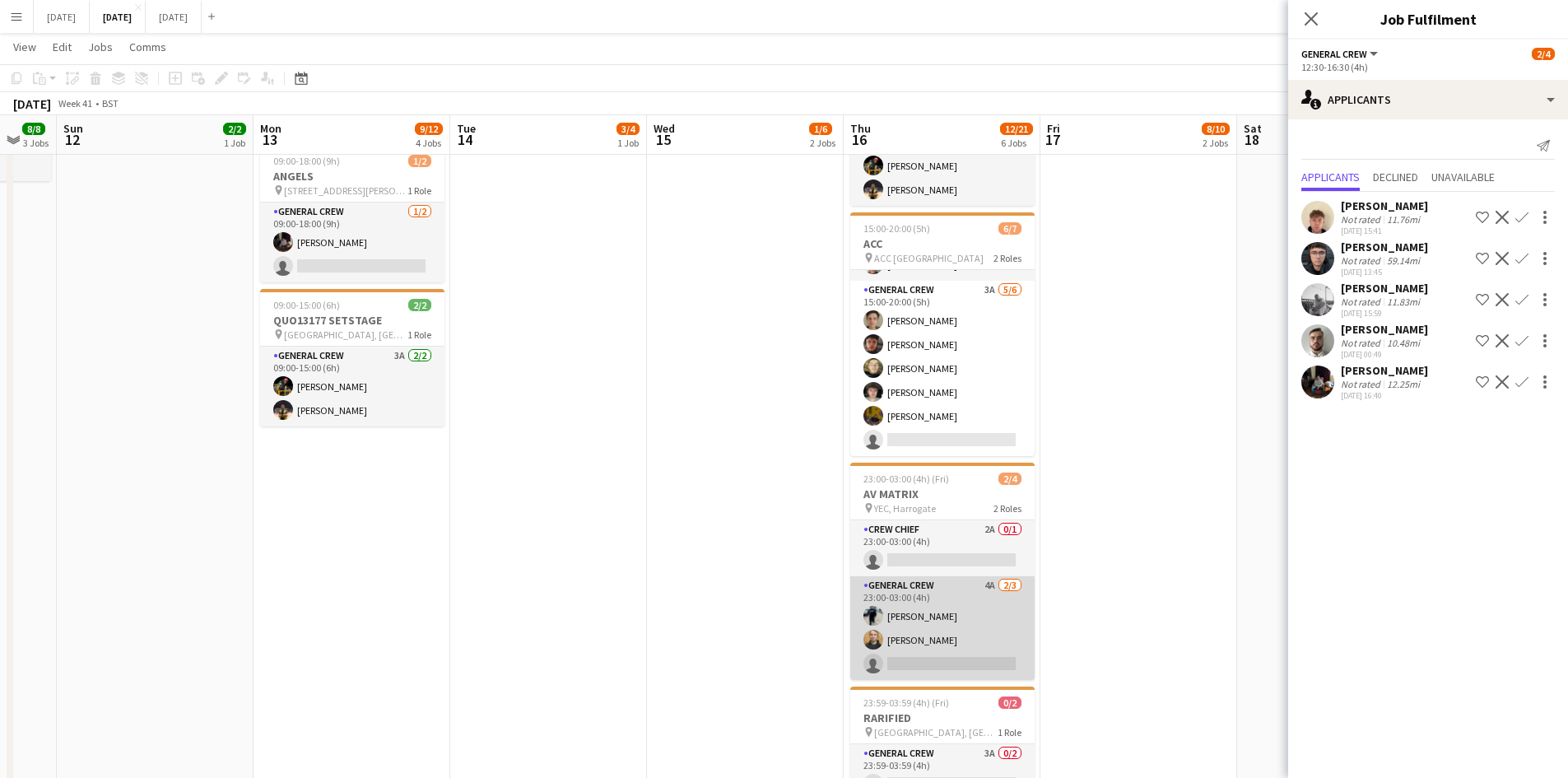
click at [956, 618] on app-card-role "General Crew 4A [DATE] 23:00-03:00 (4h) [PERSON_NAME] [PERSON_NAME] single-neut…" at bounding box center [943, 628] width 185 height 104
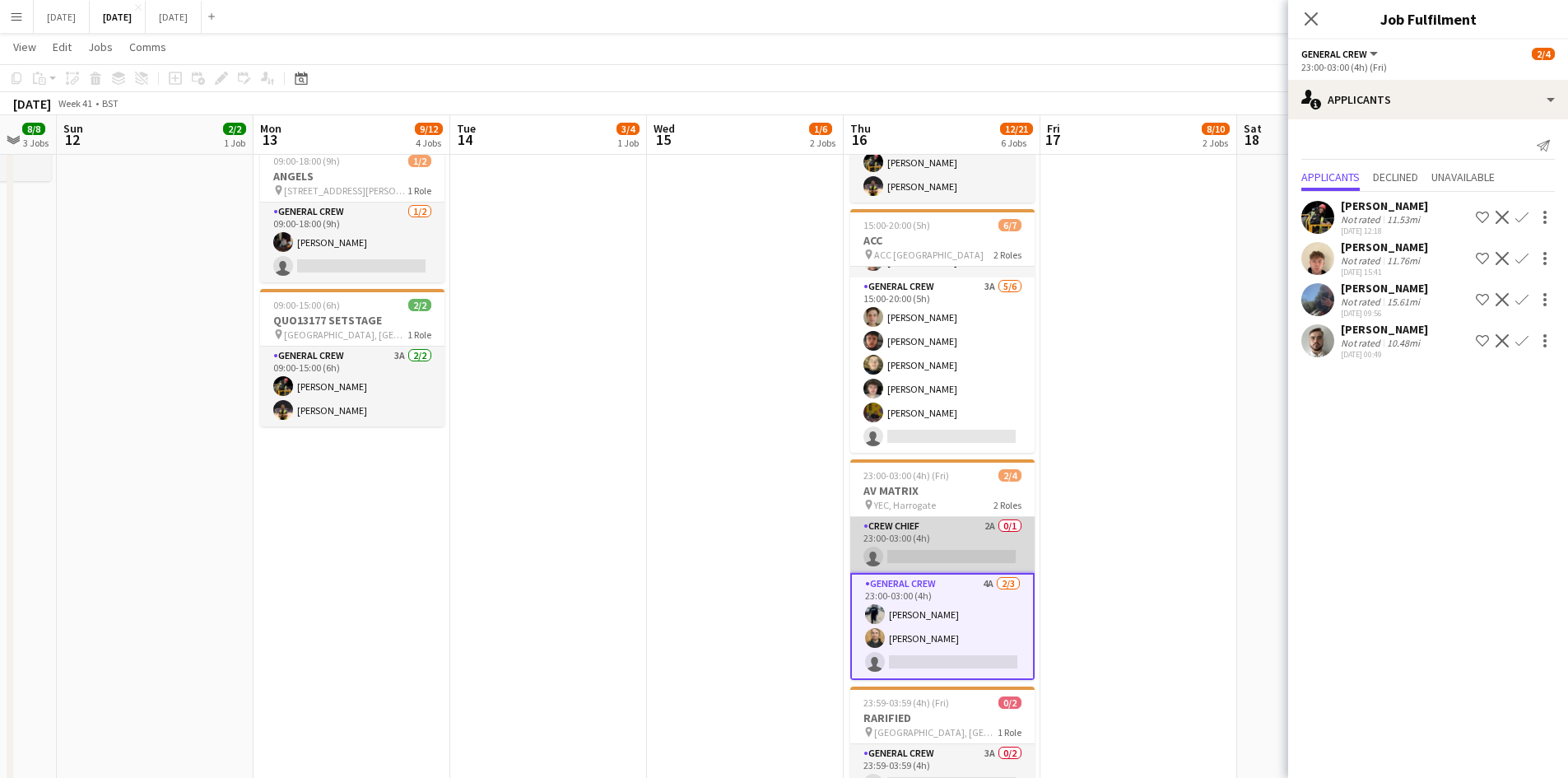
click at [952, 539] on app-card-role "Crew Chief 2A 0/1 23:00-03:00 (4h) single-neutral-actions" at bounding box center [943, 545] width 185 height 56
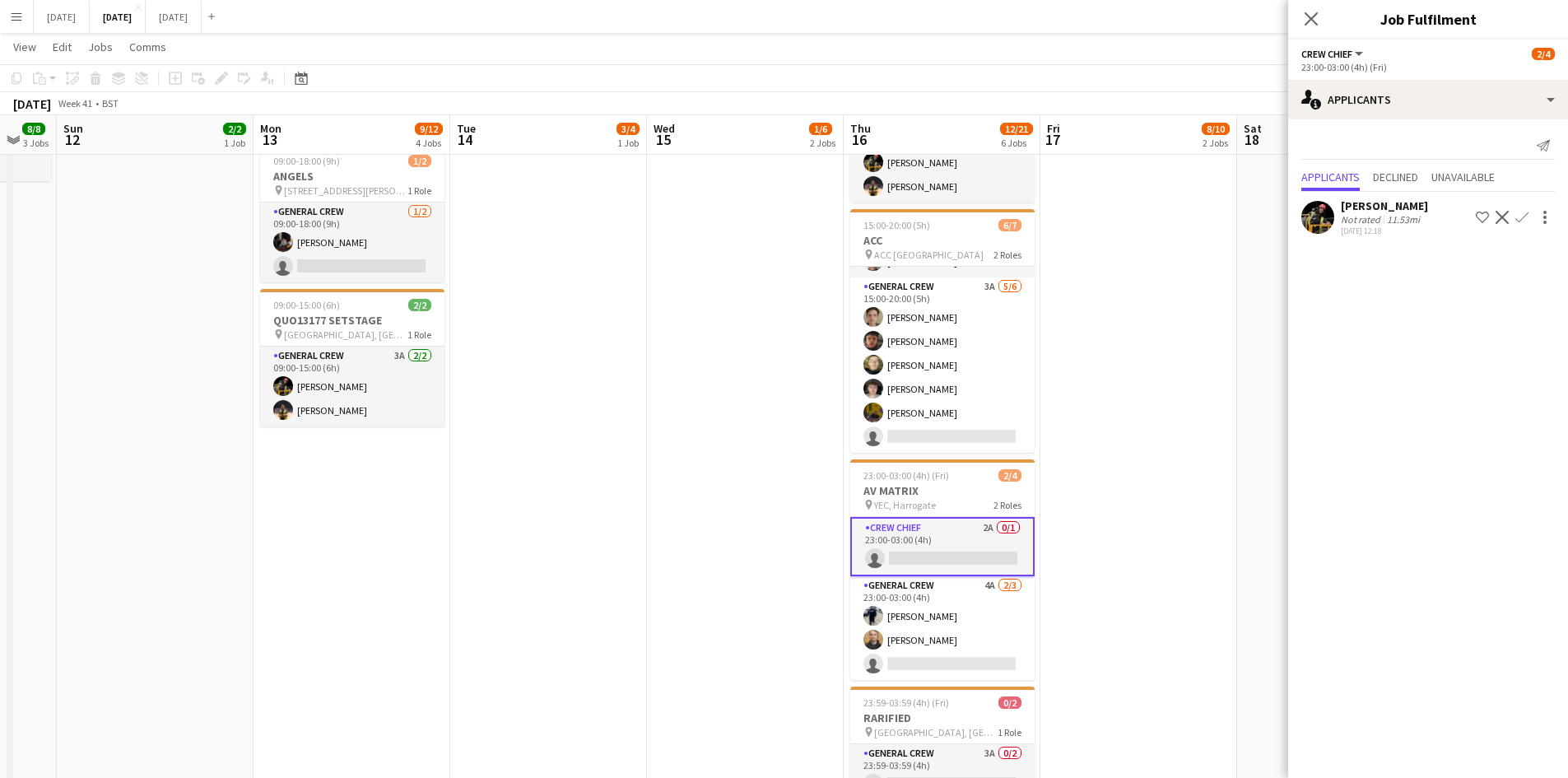
scroll to position [604, 0]
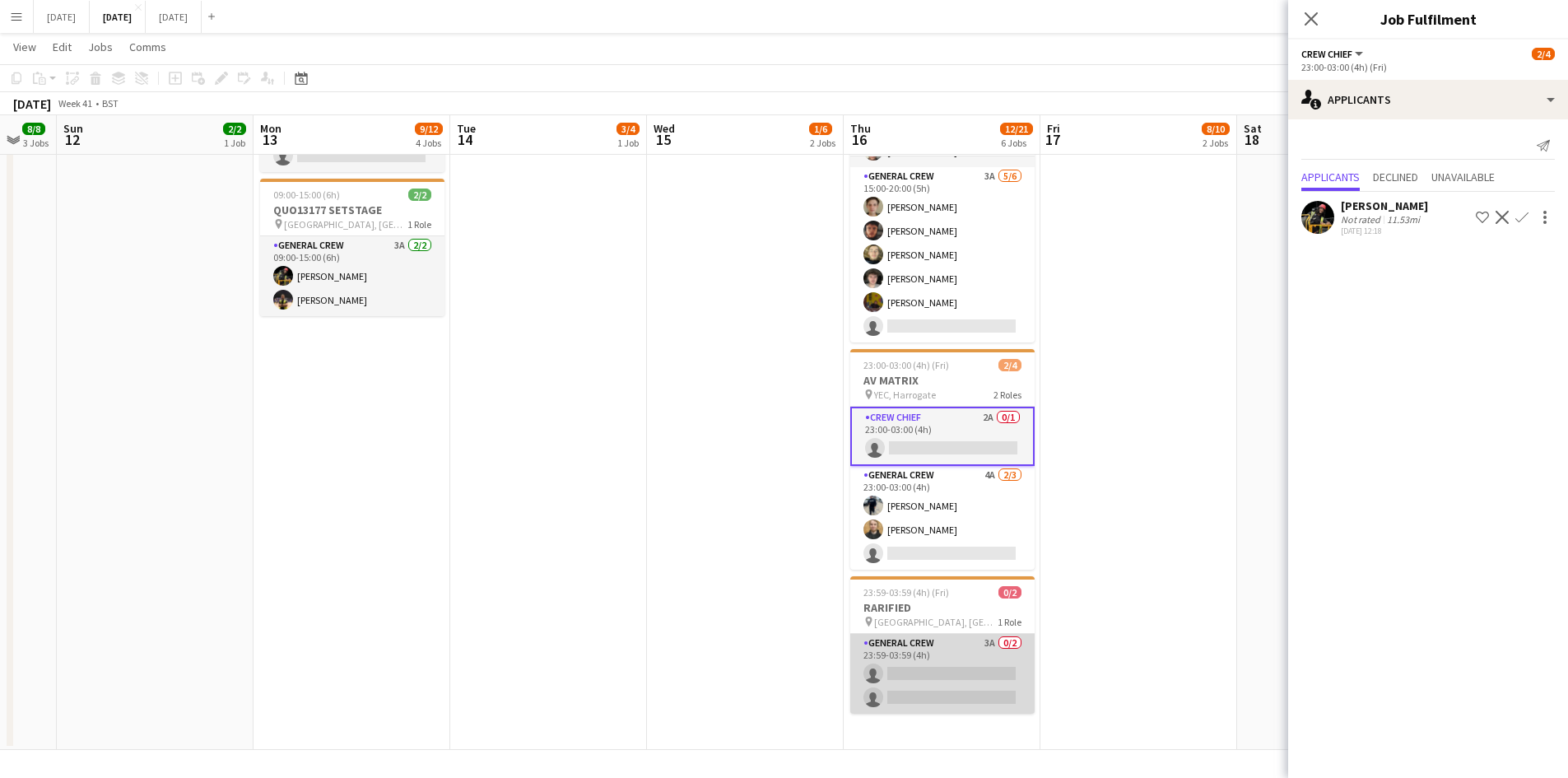
click at [949, 668] on app-card-role "General Crew 3A 0/2 23:59-03:59 (4h) single-neutral-actions single-neutral-acti…" at bounding box center [943, 674] width 185 height 79
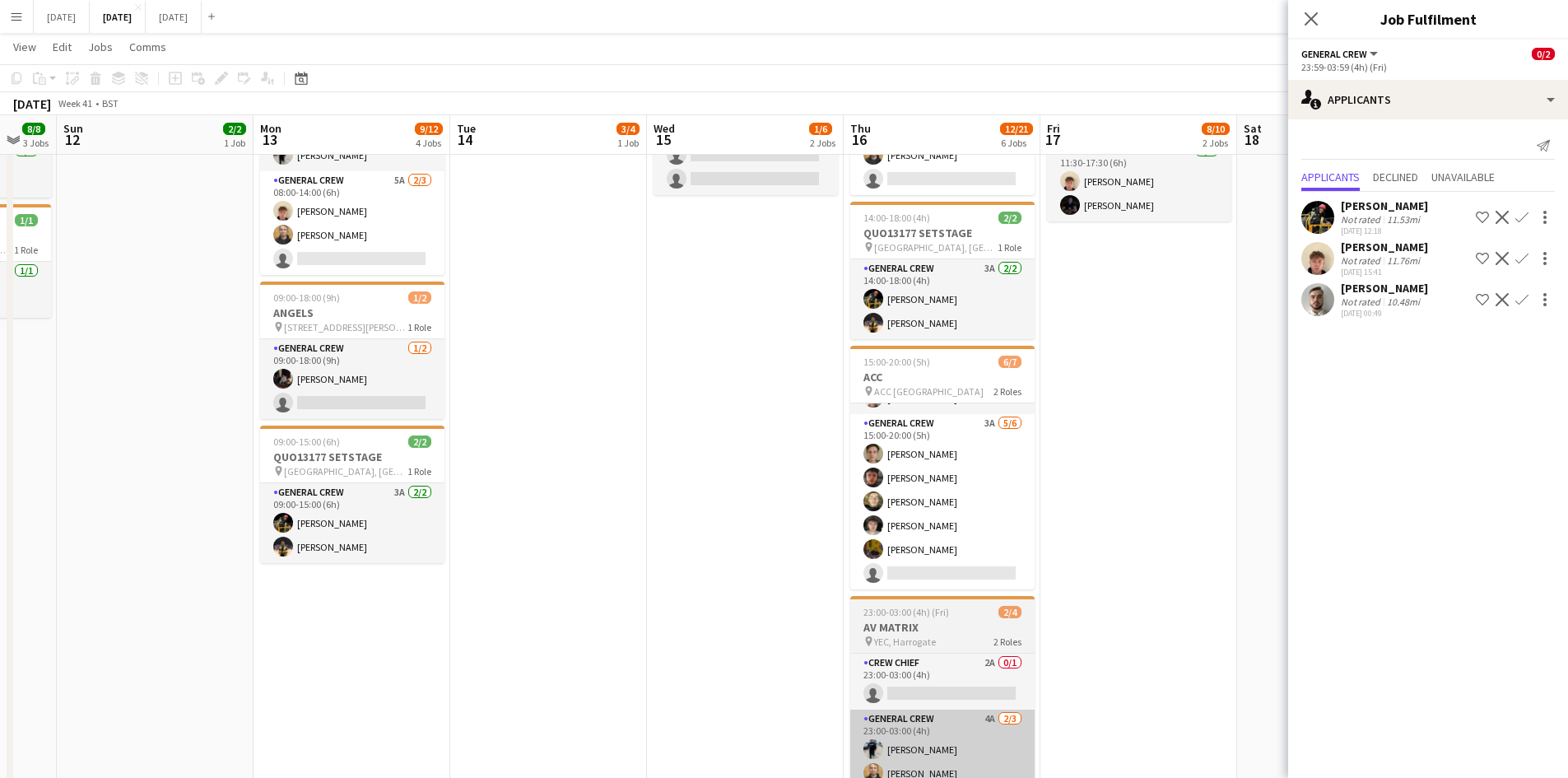
scroll to position [275, 0]
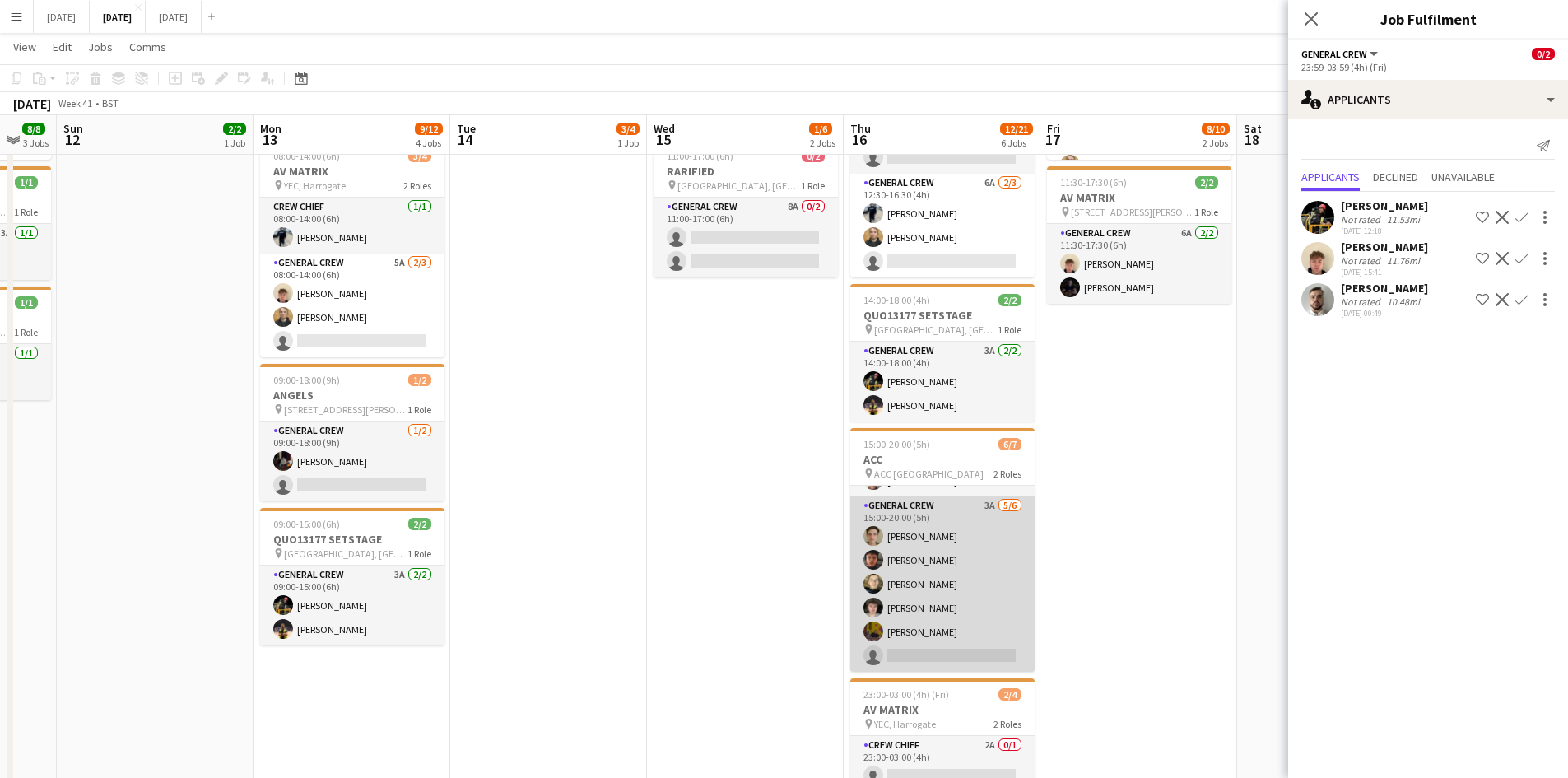
click at [967, 579] on app-card-role "General Crew 3A [DATE] 15:00-20:00 (5h) [PERSON_NAME] [PERSON_NAME] [PERSON_NAM…" at bounding box center [943, 584] width 185 height 175
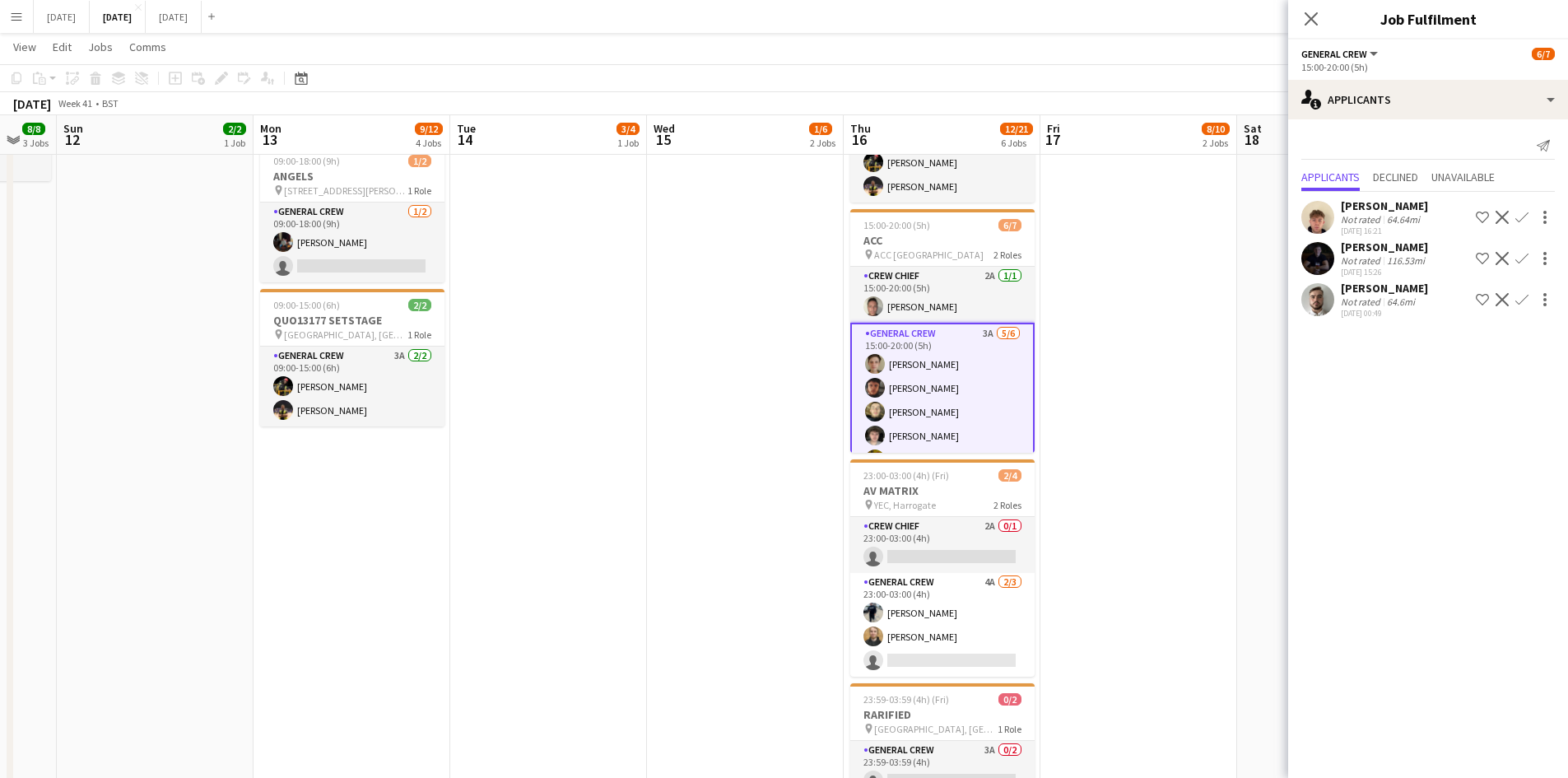
scroll to position [604, 0]
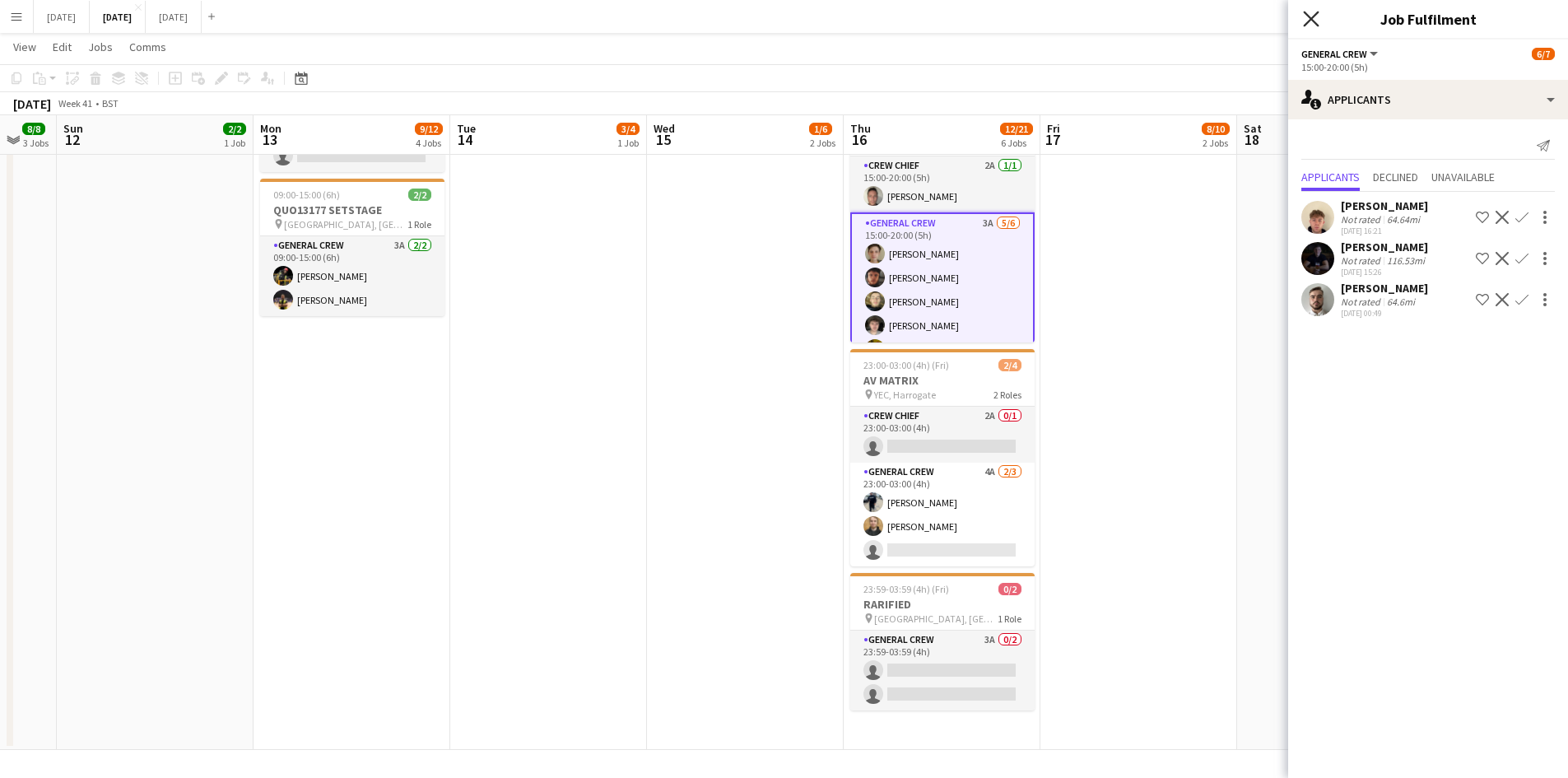
click at [1310, 20] on icon at bounding box center [1311, 18] width 16 height 16
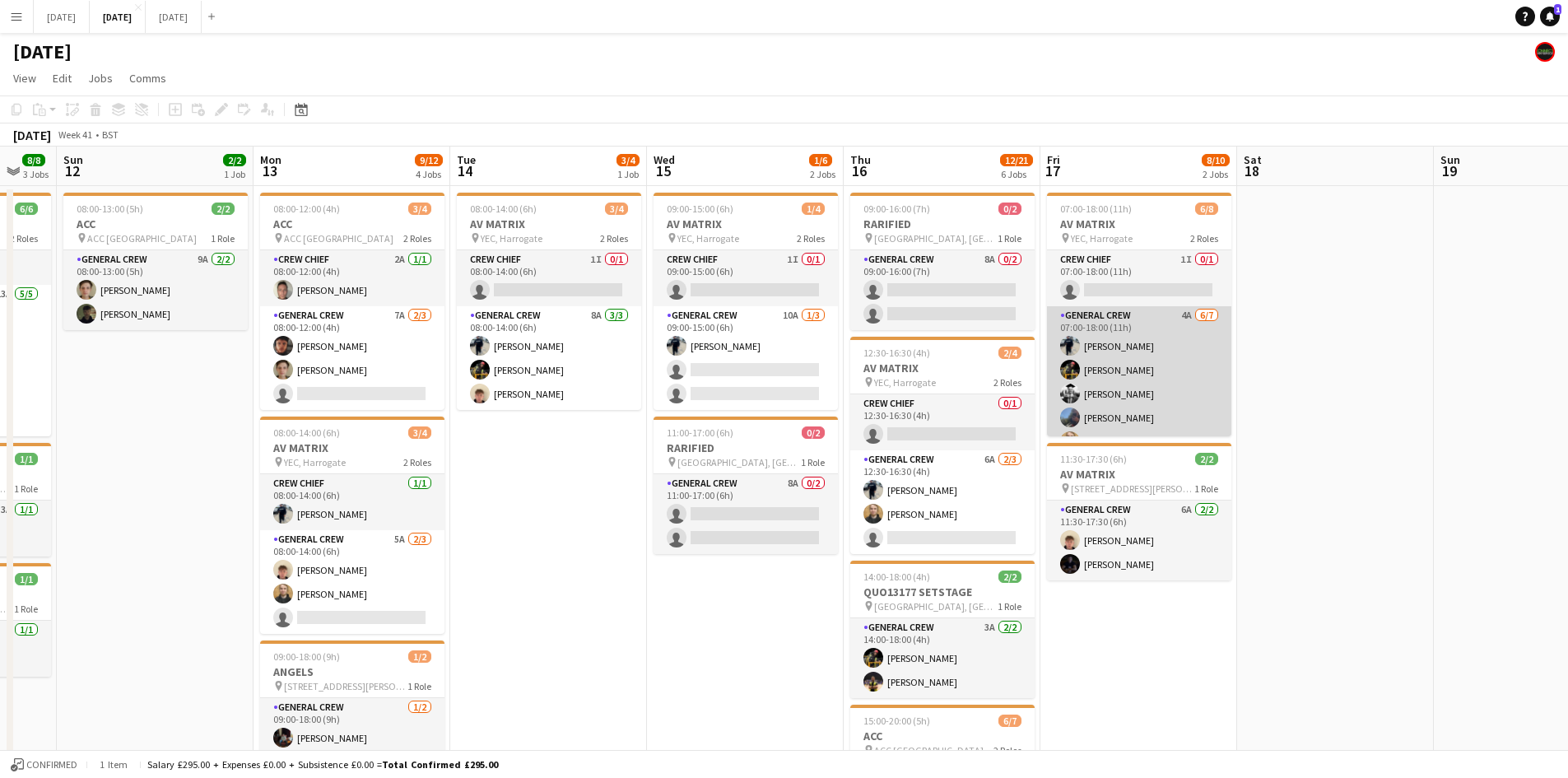
scroll to position [69, 0]
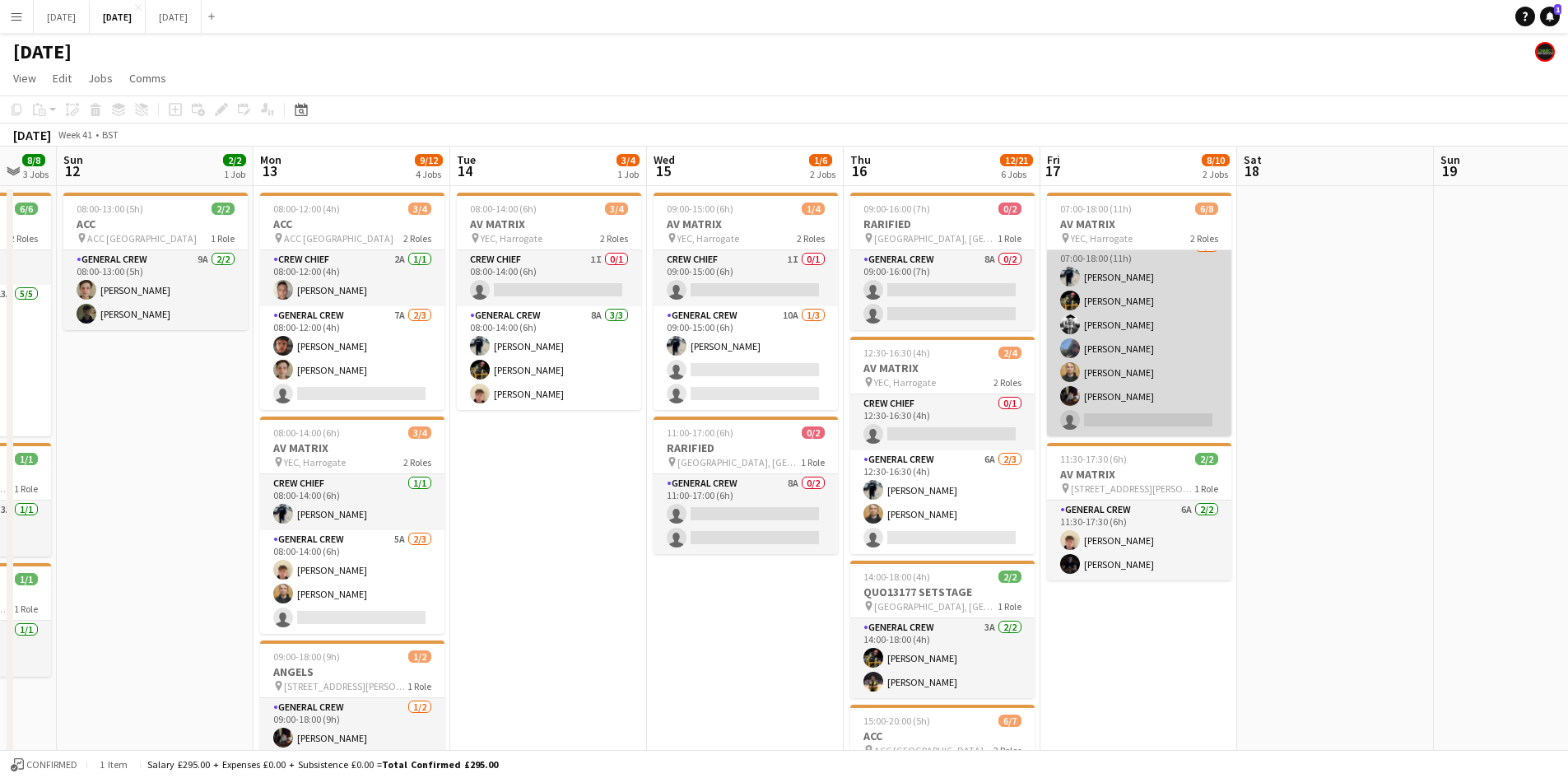
click at [1142, 359] on app-card-role "General Crew 4A [DATE] 07:00-18:00 (11h) [PERSON_NAME] [PERSON_NAME] [PERSON_NA…" at bounding box center [1139, 337] width 185 height 199
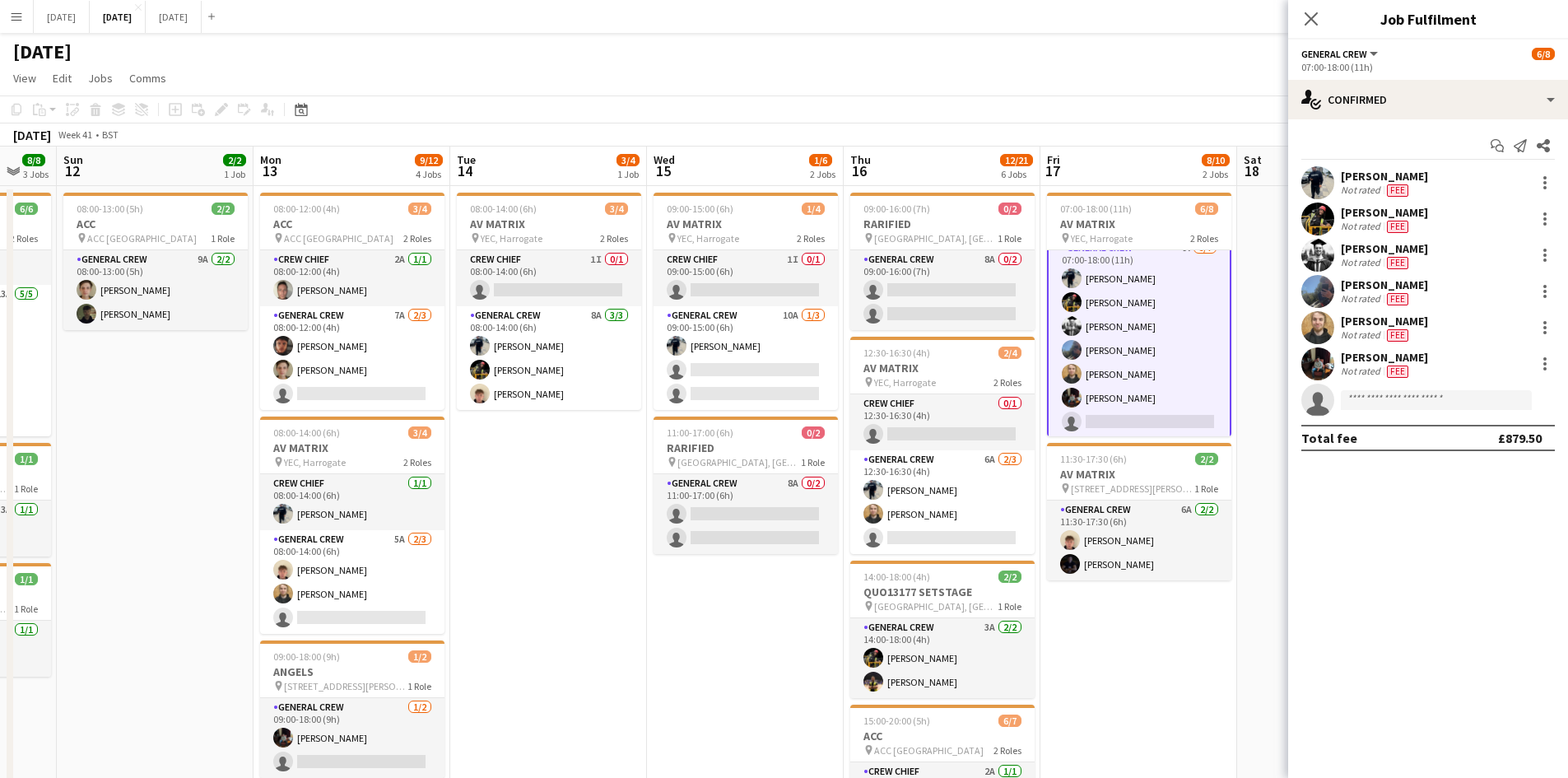
scroll to position [0, 0]
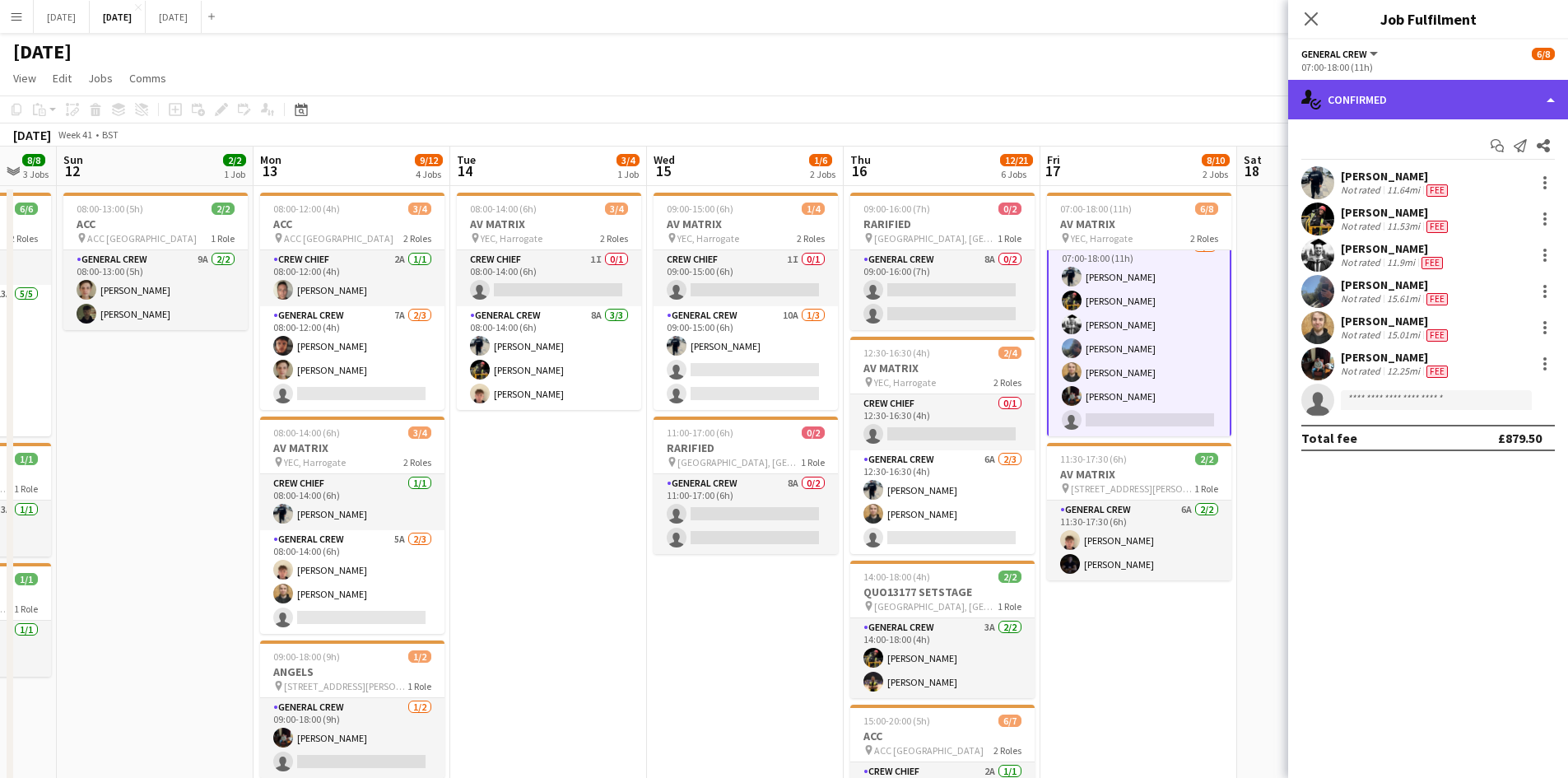
click at [1464, 90] on div "single-neutral-actions-check-2 Confirmed" at bounding box center [1428, 99] width 280 height 40
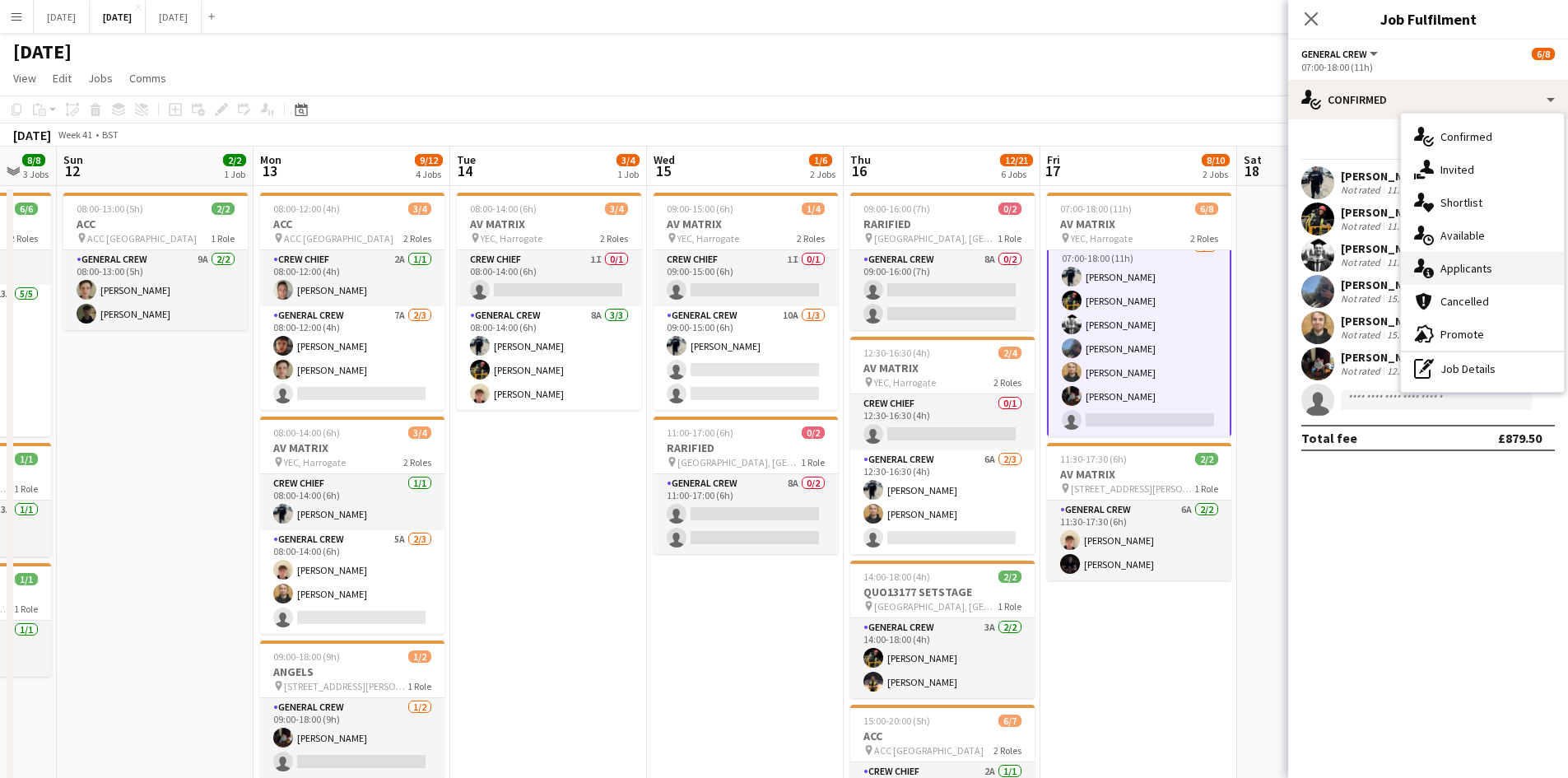
click at [1464, 272] on span "Applicants" at bounding box center [1466, 268] width 52 height 15
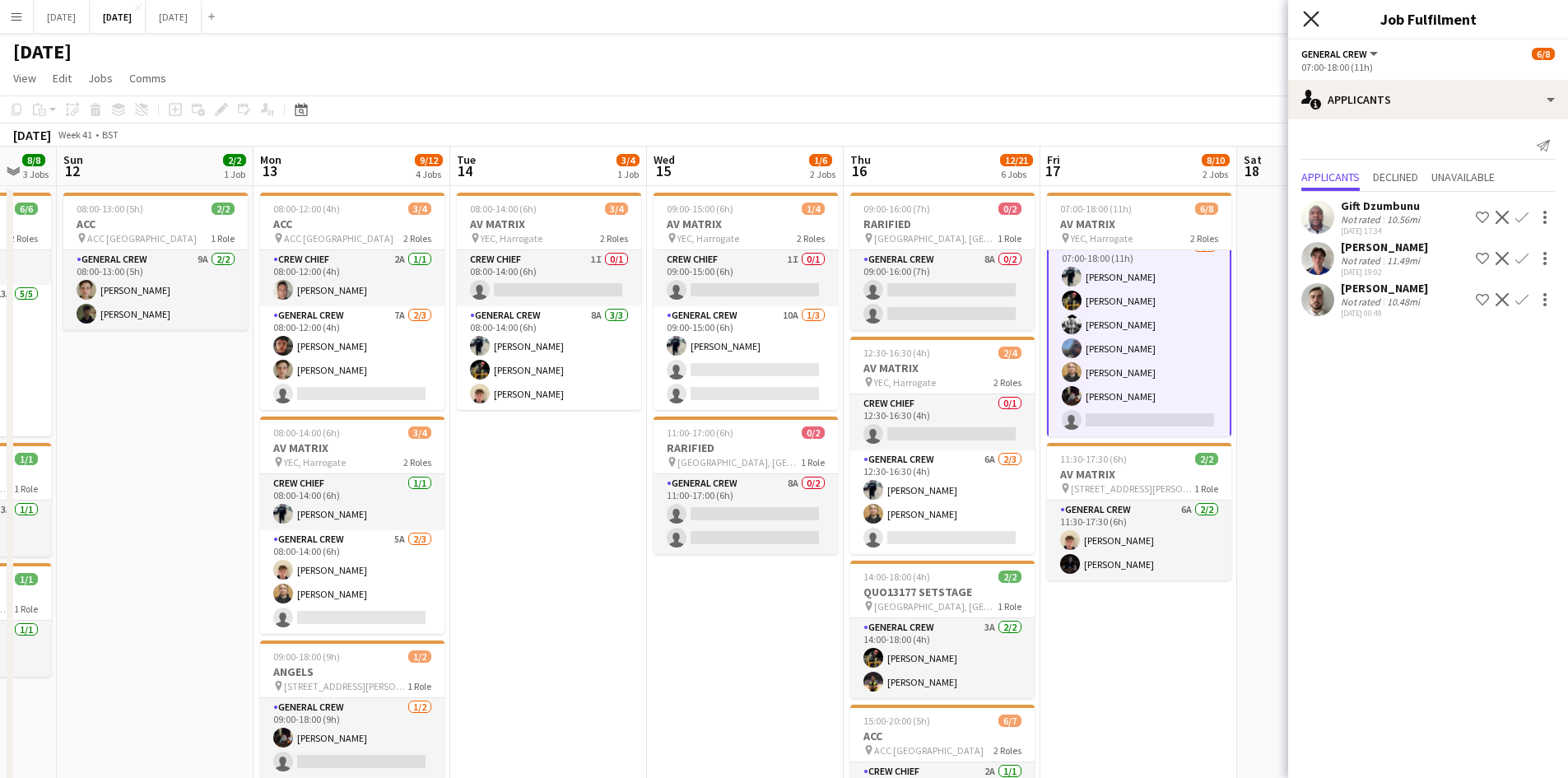
click at [1306, 18] on icon "Close pop-in" at bounding box center [1311, 18] width 16 height 16
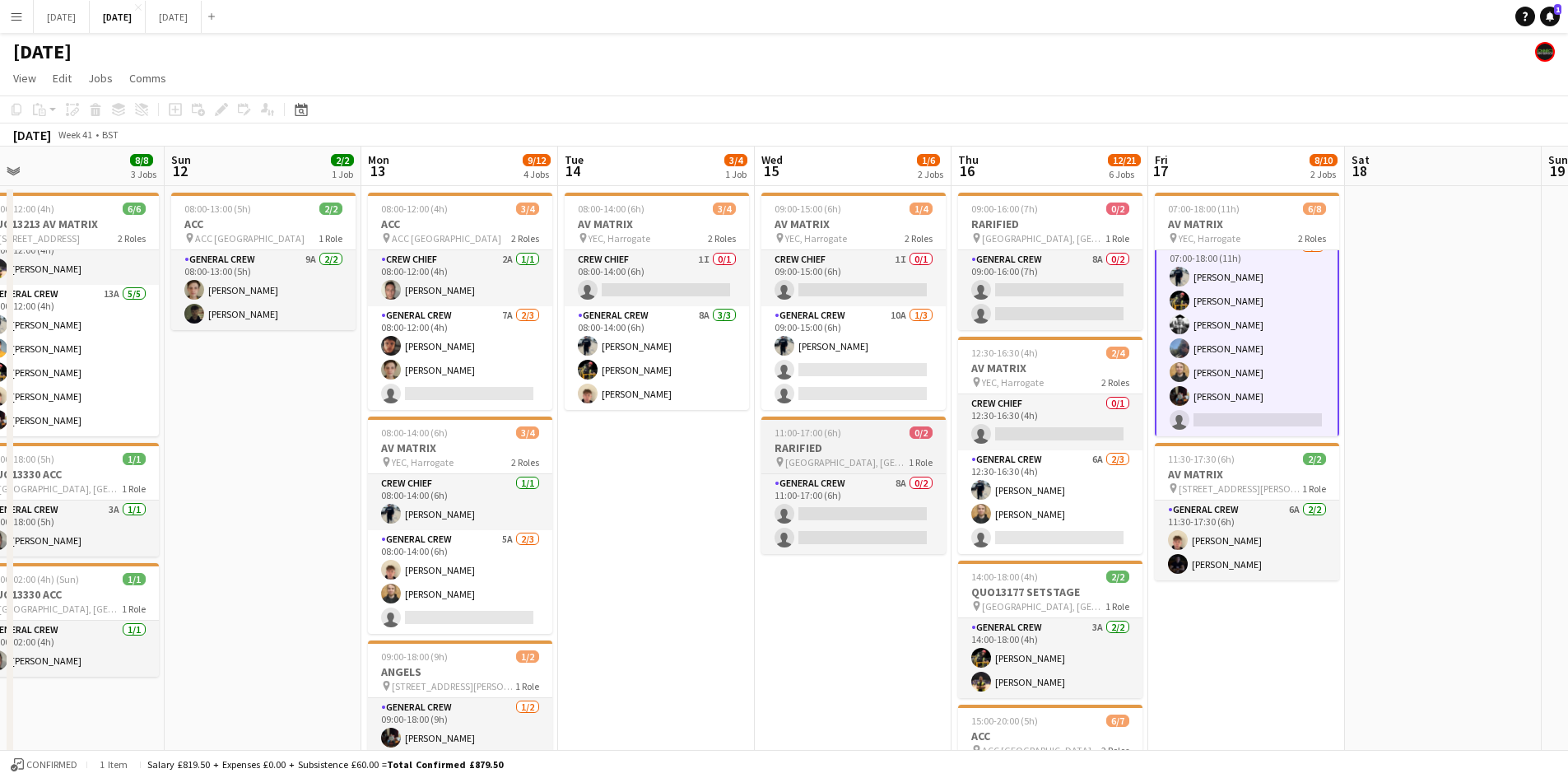
drag, startPoint x: 745, startPoint y: 430, endPoint x: 863, endPoint y: 435, distance: 118.1
click at [854, 443] on app-calendar-viewport "Thu 9 6/8 3 Jobs Fri 10 2/4 3 Jobs Sat 11 8/8 3 Jobs Sun 12 2/2 1 Job Mon 13 9/…" at bounding box center [784, 751] width 1568 height 1209
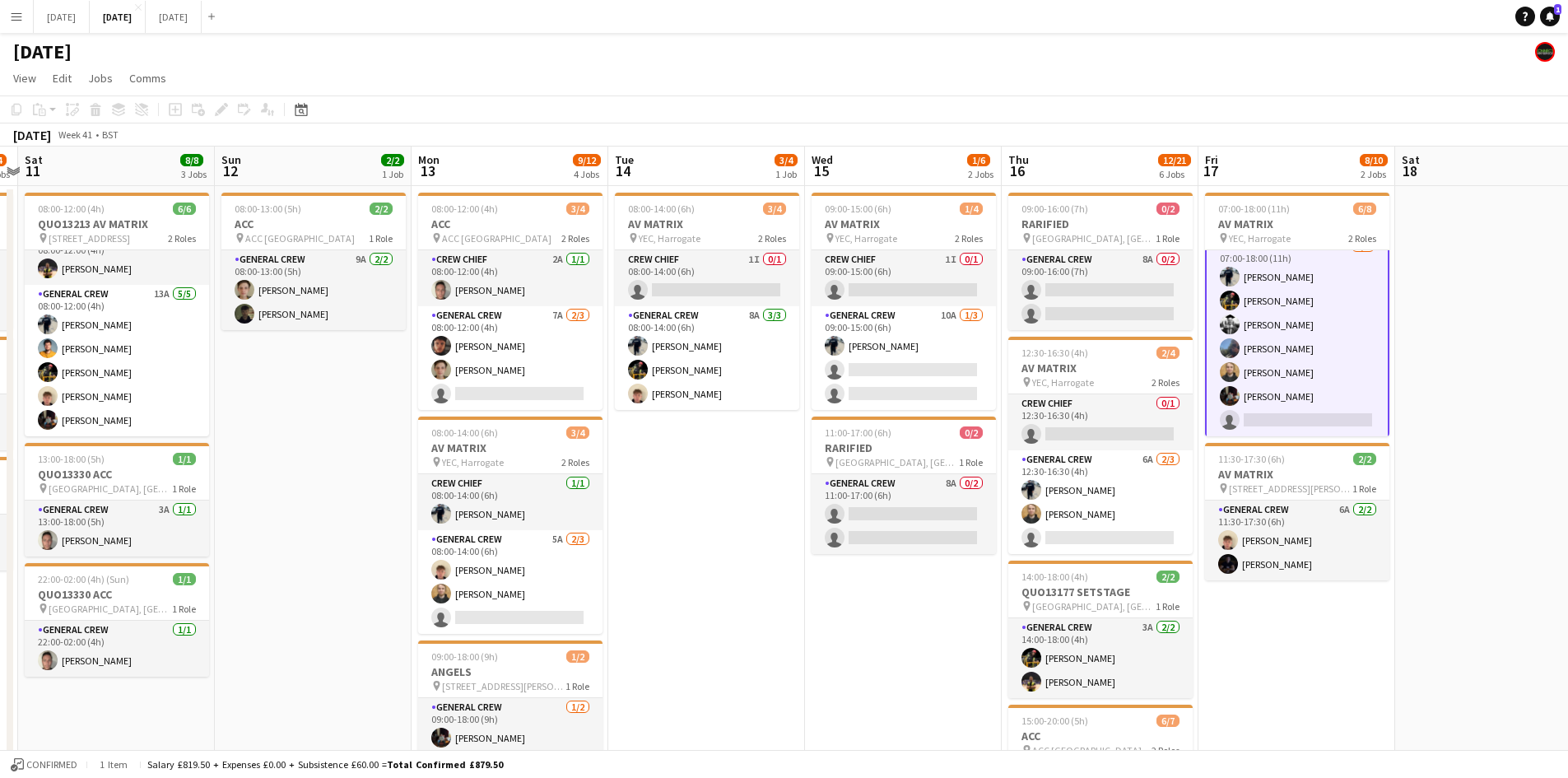
drag, startPoint x: 691, startPoint y: 461, endPoint x: 889, endPoint y: 452, distance: 198.2
click at [887, 454] on app-calendar-viewport "Thu 9 6/8 3 Jobs Fri 10 2/4 3 Jobs Sat 11 8/8 3 Jobs Sun 12 2/2 1 Job Mon 13 9/…" at bounding box center [784, 751] width 1568 height 1209
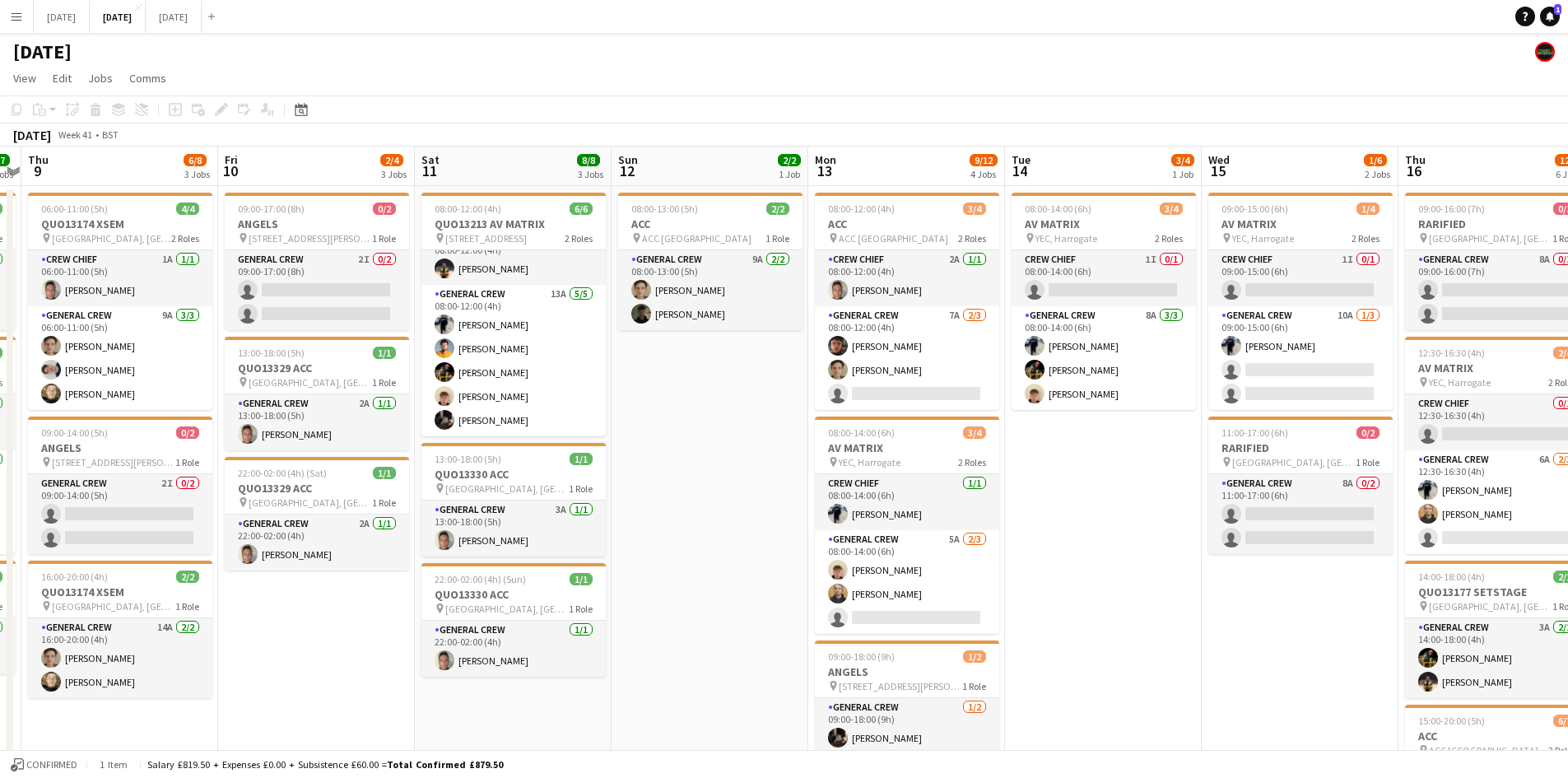
drag, startPoint x: 762, startPoint y: 448, endPoint x: 857, endPoint y: 426, distance: 97.5
click at [1027, 441] on app-calendar-viewport "Tue 7 1/2 2 Jobs Wed 8 7/7 3 Jobs Thu 9 6/8 3 Jobs Fri 10 2/4 3 Jobs Sat 11 8/8…" at bounding box center [784, 751] width 1568 height 1209
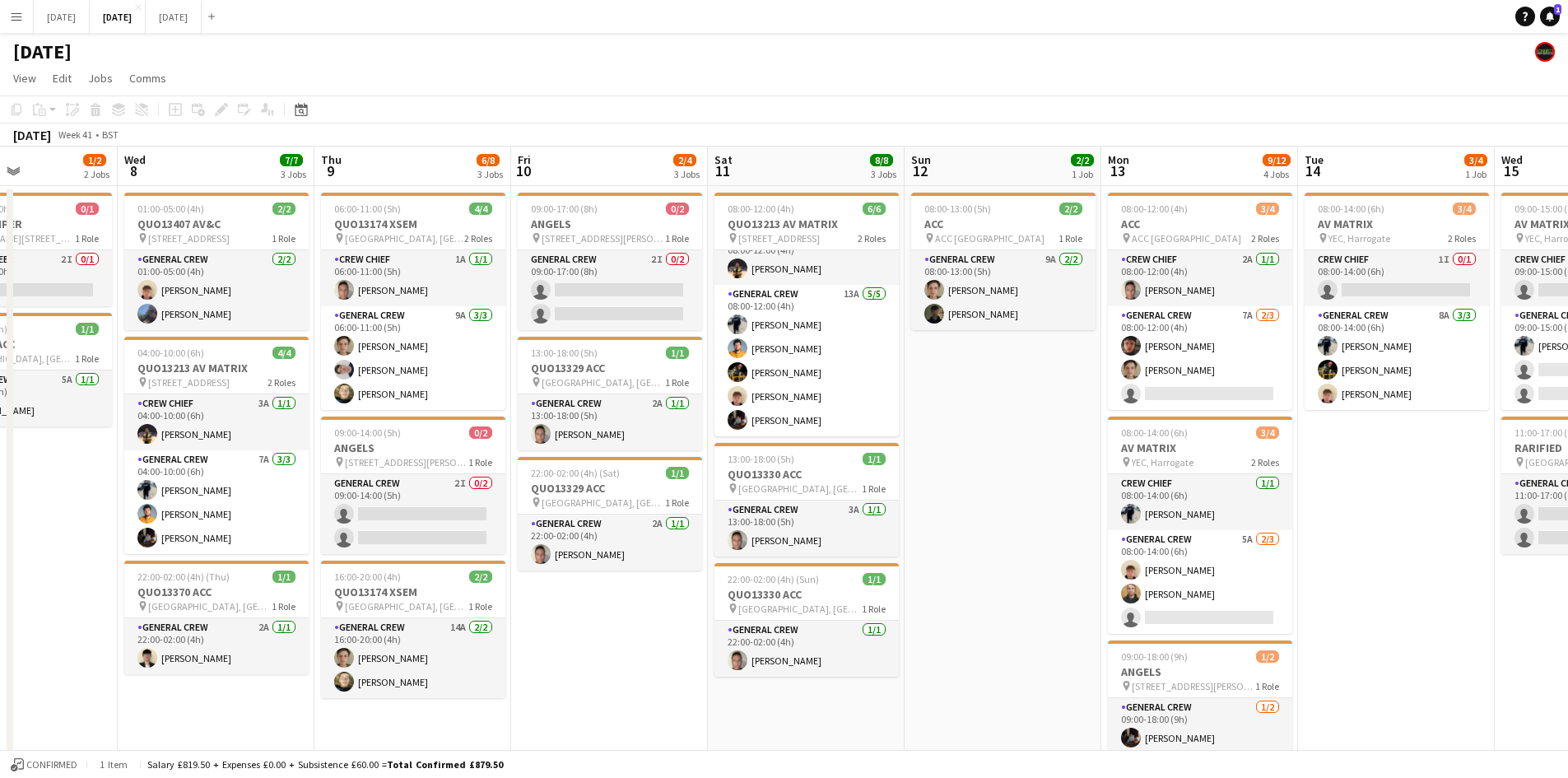
drag, startPoint x: 808, startPoint y: 496, endPoint x: 833, endPoint y: 490, distance: 25.7
click at [824, 491] on app-calendar-viewport "Sun 5 Mon 6 3/3 2 Jobs Tue 7 1/2 2 Jobs Wed 8 7/7 3 Jobs Thu 9 6/8 3 Jobs Fri 1…" at bounding box center [784, 751] width 1568 height 1209
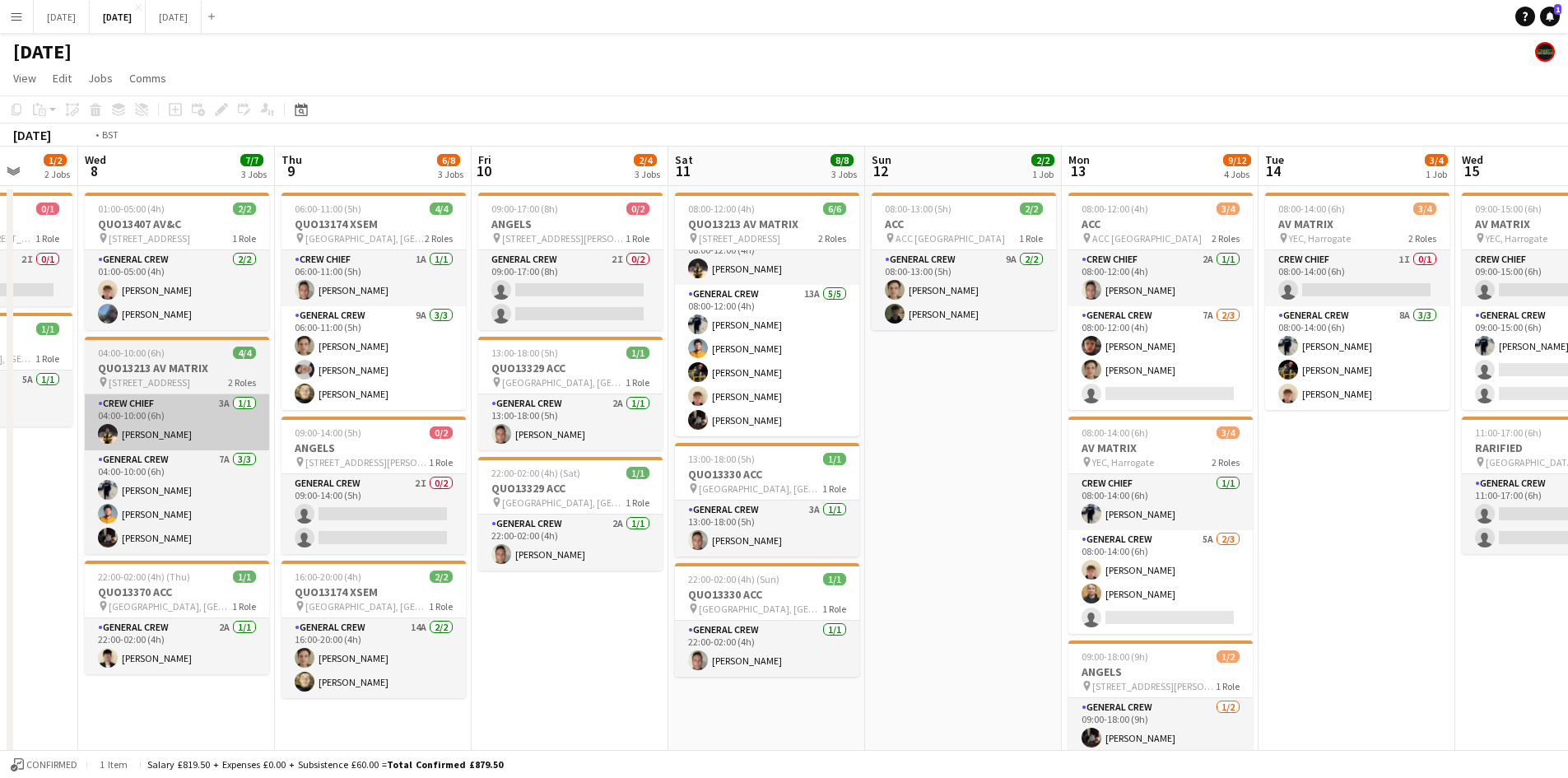
drag, startPoint x: 585, startPoint y: 498, endPoint x: 645, endPoint y: 448, distance: 78.1
click at [892, 463] on app-calendar-viewport "Sun 5 Mon 6 3/3 2 Jobs Tue 7 1/2 2 Jobs Wed 8 7/7 3 Jobs Thu 9 6/8 3 Jobs Fri 1…" at bounding box center [784, 751] width 1568 height 1209
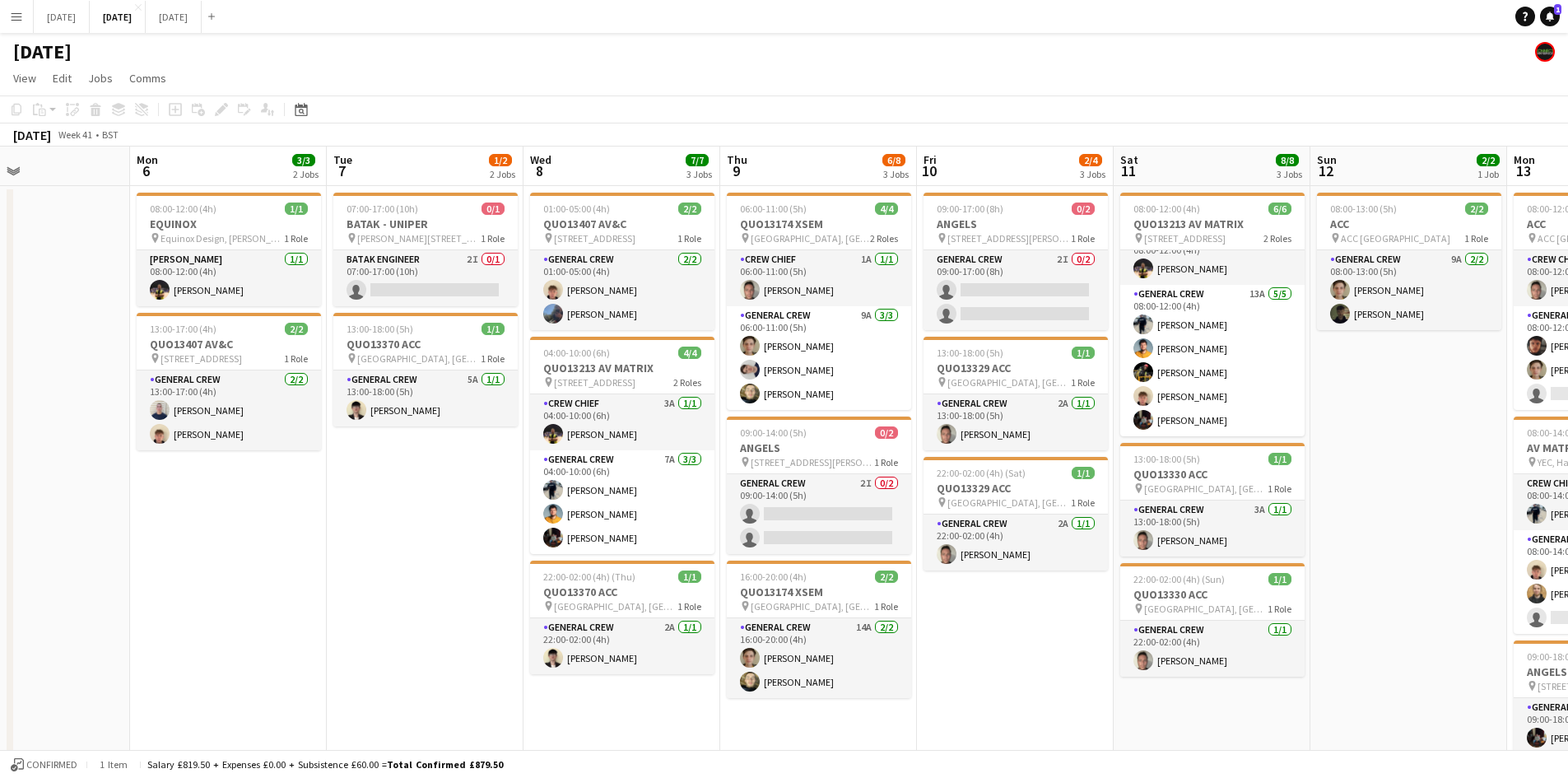
drag, startPoint x: 681, startPoint y: 472, endPoint x: 923, endPoint y: 466, distance: 242.1
click at [914, 469] on app-calendar-viewport "Fri 3 2/2 2 Jobs Sat 4 1/2 1 Job Sun 5 Mon 6 3/3 2 Jobs Tue 7 1/2 2 Jobs Wed 8 …" at bounding box center [784, 751] width 1568 height 1209
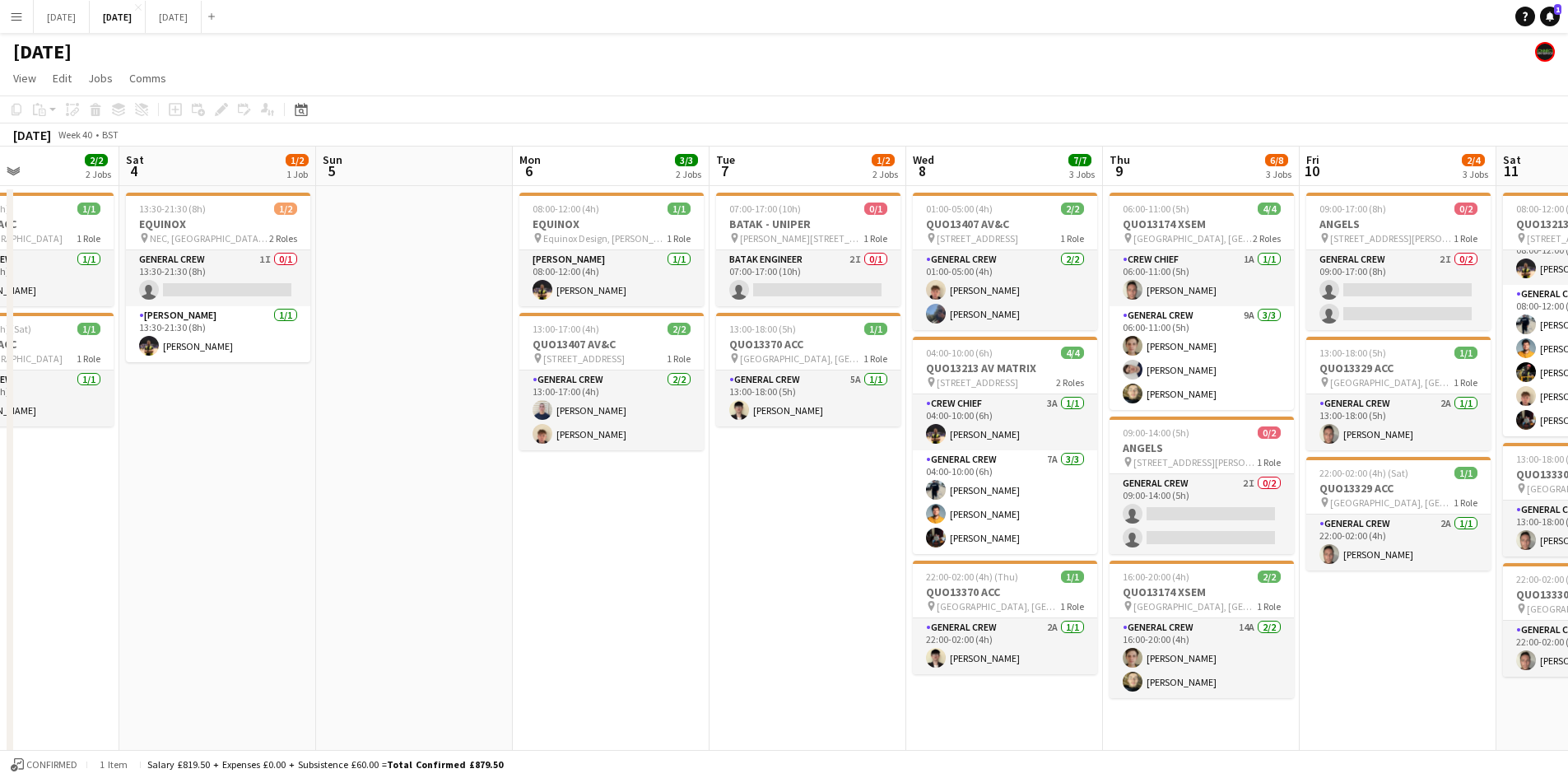
drag, startPoint x: 593, startPoint y: 500, endPoint x: 893, endPoint y: 490, distance: 300.2
click at [904, 503] on app-calendar-viewport "Wed 1 6/6 2 Jobs Thu 2 13/14 4 Jobs Fri 3 2/2 2 Jobs Sat 4 1/2 1 Job Sun 5 Mon …" at bounding box center [784, 751] width 1568 height 1209
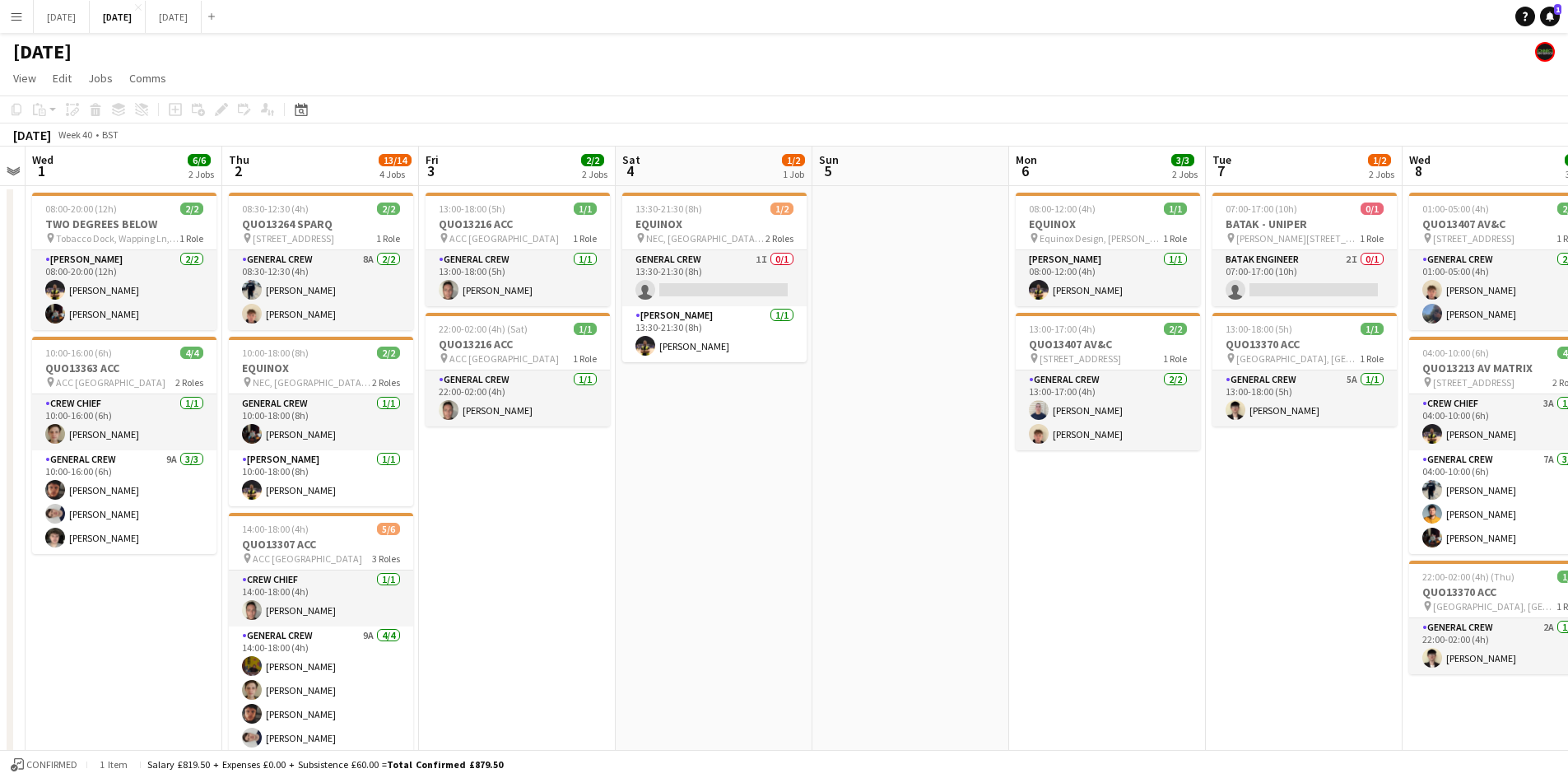
click at [747, 518] on app-calendar-viewport "Mon 29 Tue 30 Wed 1 6/6 2 Jobs Thu 2 13/14 4 Jobs Fri 3 2/2 2 Jobs Sat 4 1/2 1 …" at bounding box center [784, 751] width 1568 height 1209
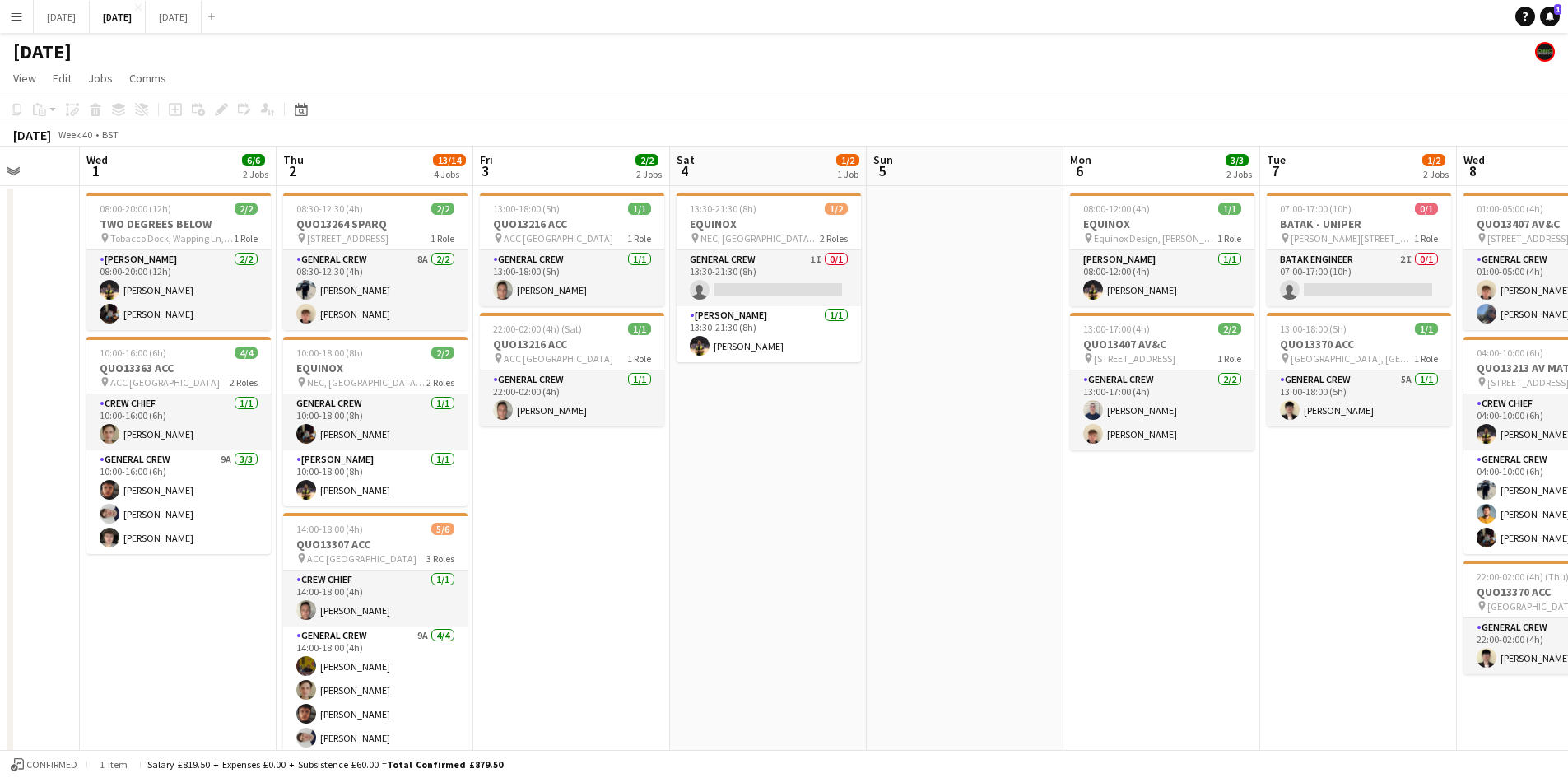
drag, startPoint x: 646, startPoint y: 525, endPoint x: 919, endPoint y: 509, distance: 273.5
click at [905, 519] on app-calendar-viewport "Sun 28 Mon 29 Tue 30 Wed 1 6/6 2 Jobs Thu 2 13/14 4 Jobs Fri 3 2/2 2 Jobs Sat 4…" at bounding box center [784, 751] width 1568 height 1209
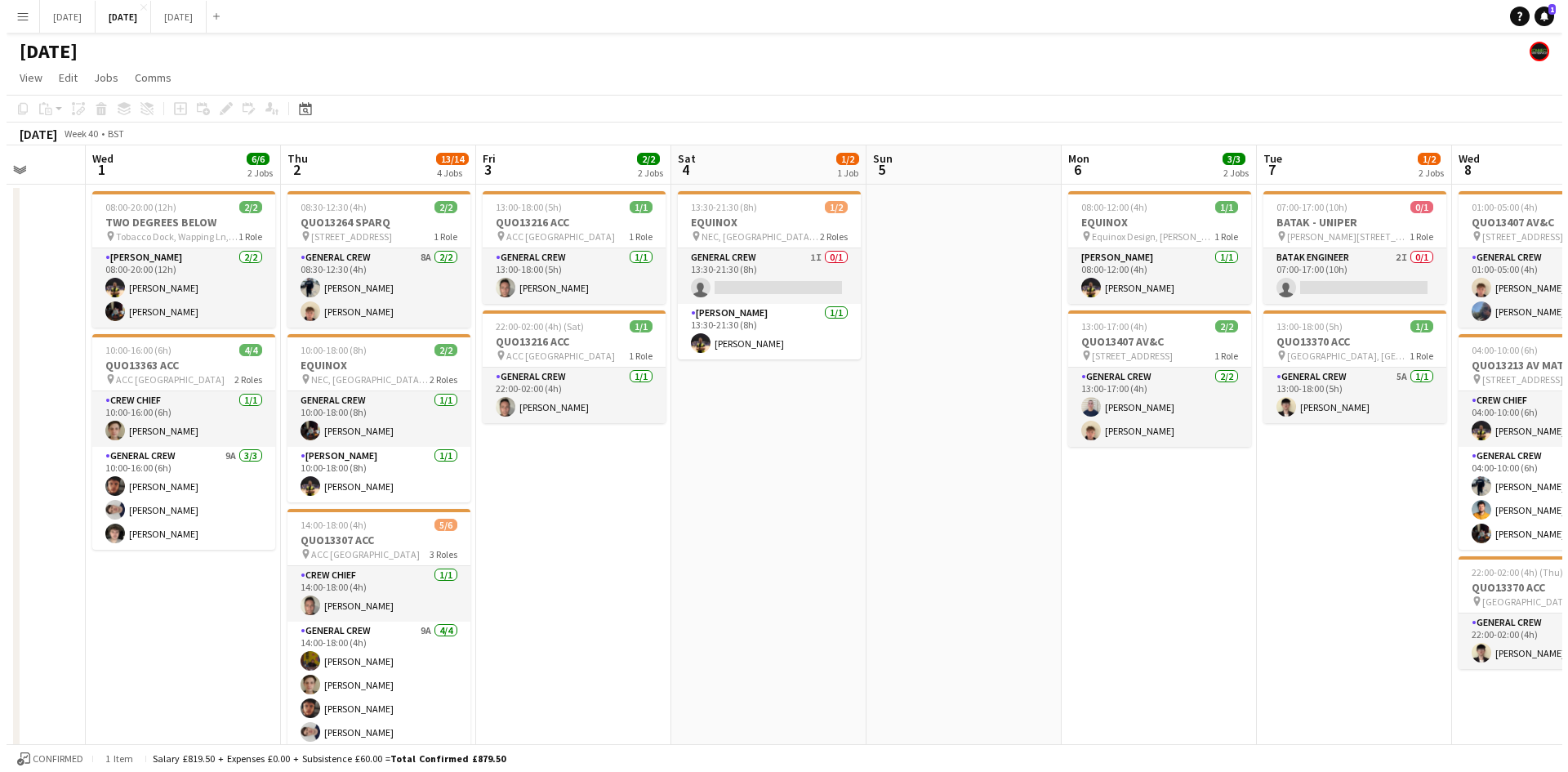
scroll to position [0, 449]
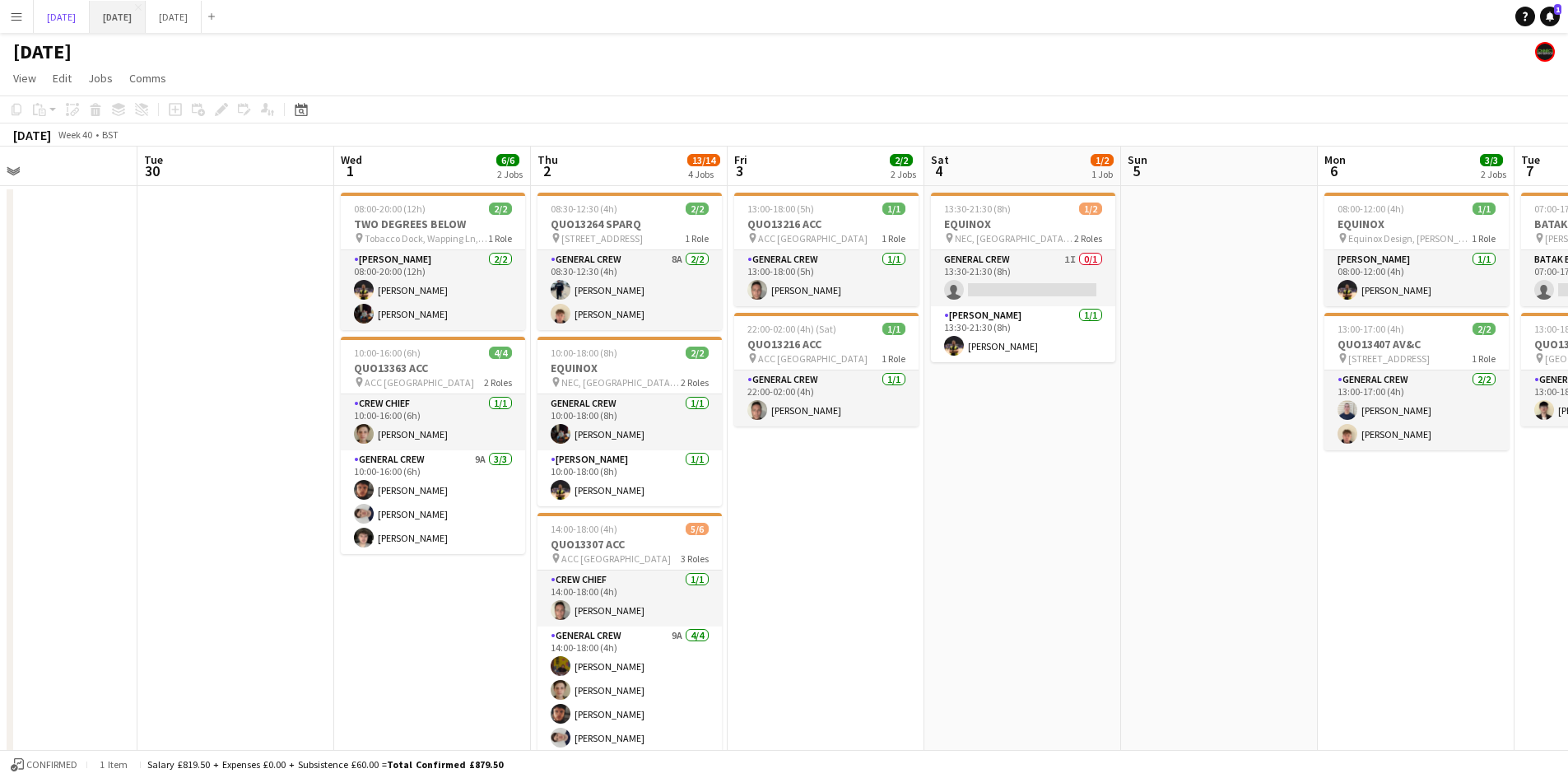
click at [84, 27] on button "[DATE] Close" at bounding box center [61, 16] width 56 height 32
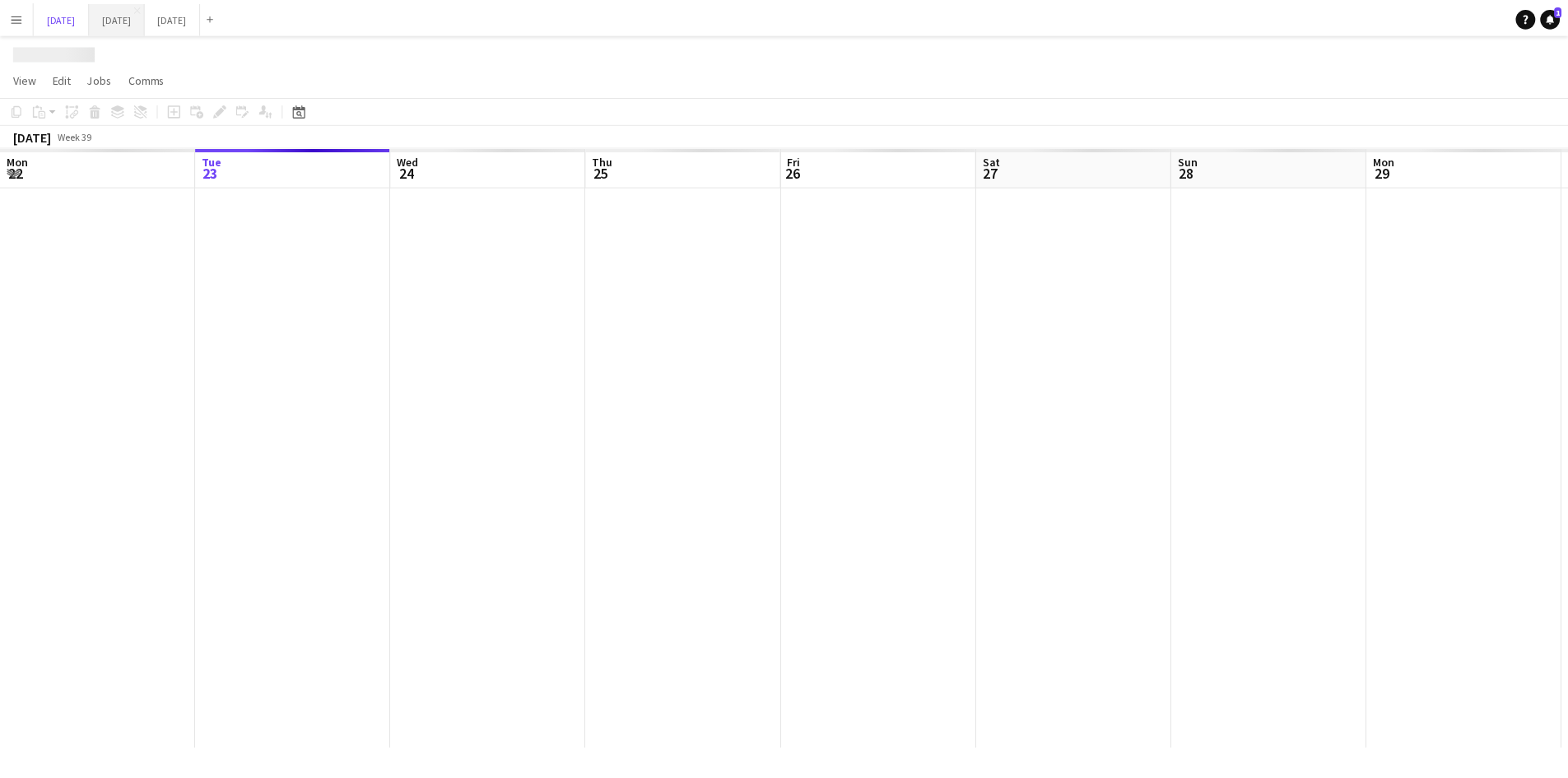
scroll to position [0, 562]
